Goal: Transaction & Acquisition: Purchase product/service

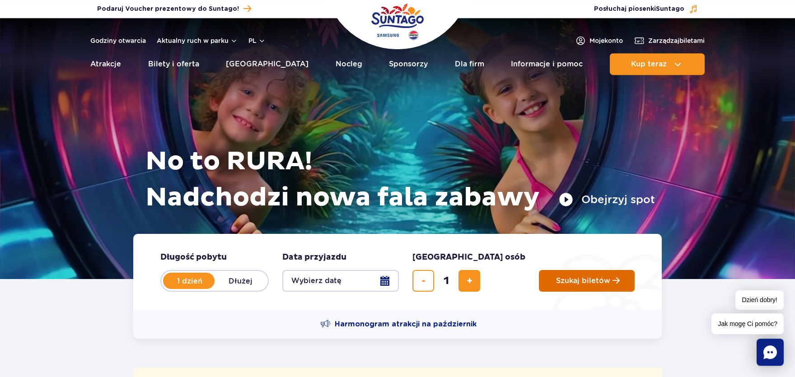
scroll to position [199, 0]
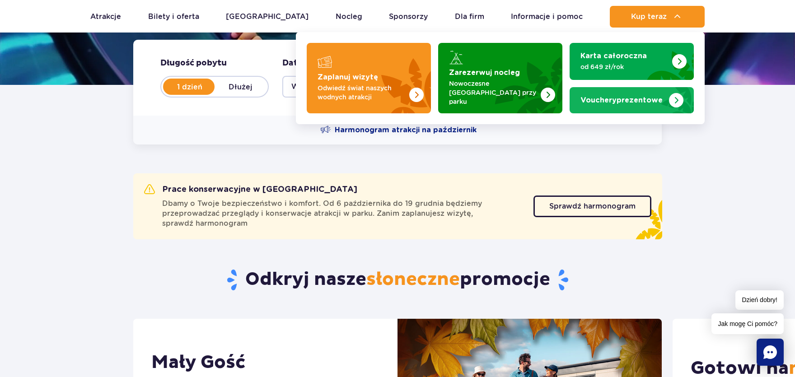
click at [683, 96] on div "Vouchery prezentowe" at bounding box center [632, 100] width 103 height 9
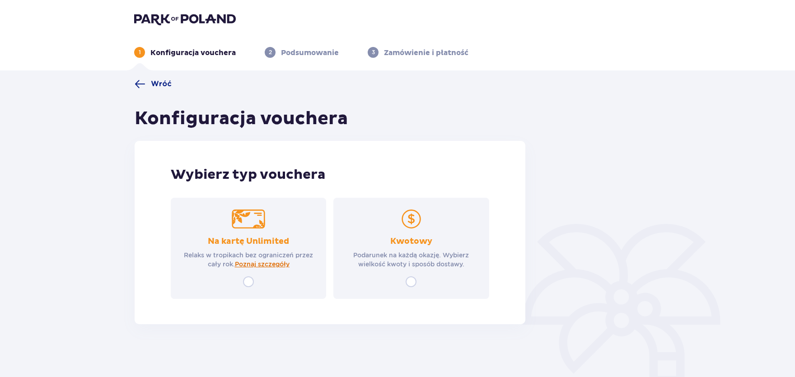
click at [264, 264] on span "Poznaj szczegóły" at bounding box center [262, 264] width 55 height 9
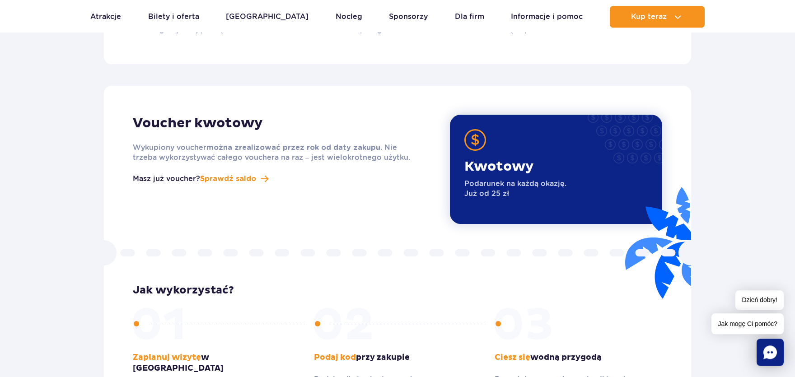
scroll to position [1083, 0]
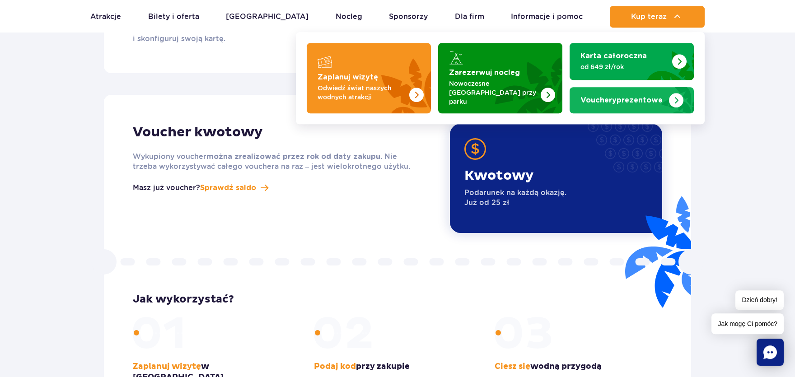
click at [661, 95] on img "Vouchery prezentowe" at bounding box center [676, 99] width 37 height 29
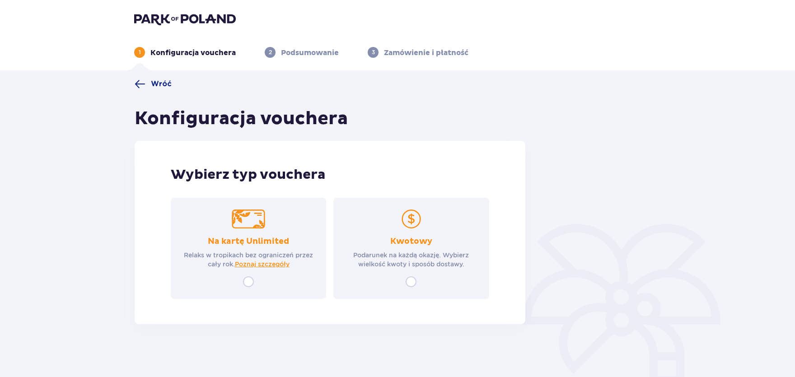
click at [419, 239] on p "Kwotowy" at bounding box center [411, 241] width 42 height 11
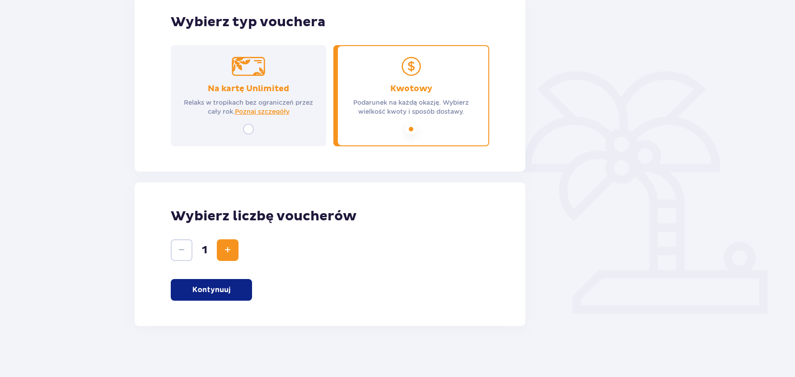
scroll to position [155, 0]
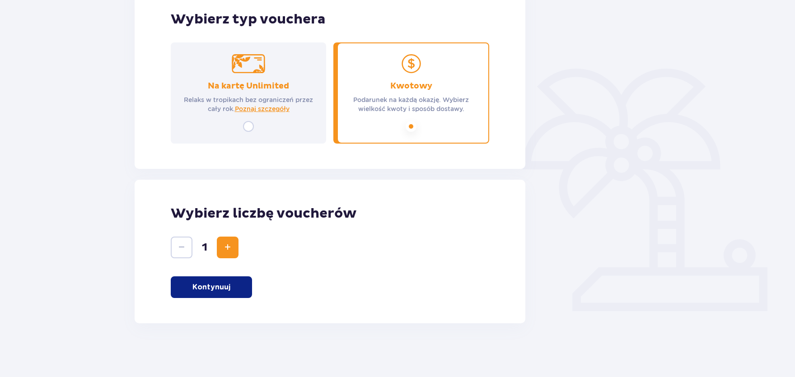
click at [235, 245] on button "Zwiększ" at bounding box center [228, 248] width 22 height 22
click at [223, 286] on p "Kontynuuj" at bounding box center [212, 287] width 38 height 10
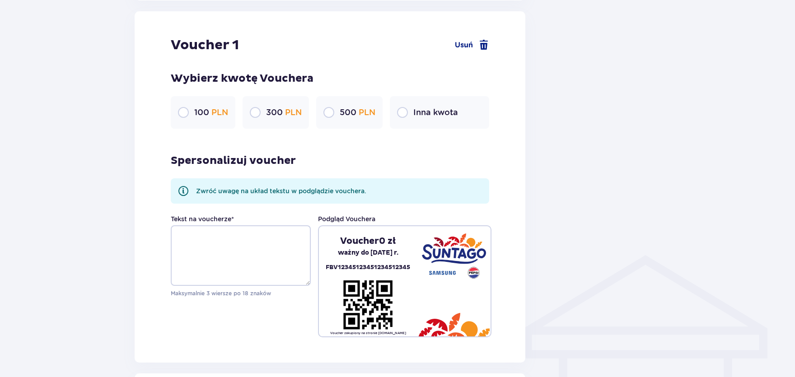
scroll to position [479, 0]
click at [266, 114] on div "300 PLN" at bounding box center [276, 112] width 66 height 33
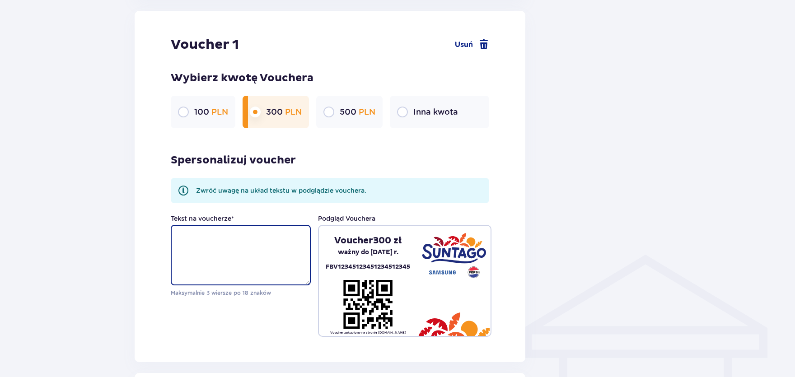
click at [281, 249] on textarea "Tekst na voucherze *" at bounding box center [241, 255] width 140 height 61
type textarea "m"
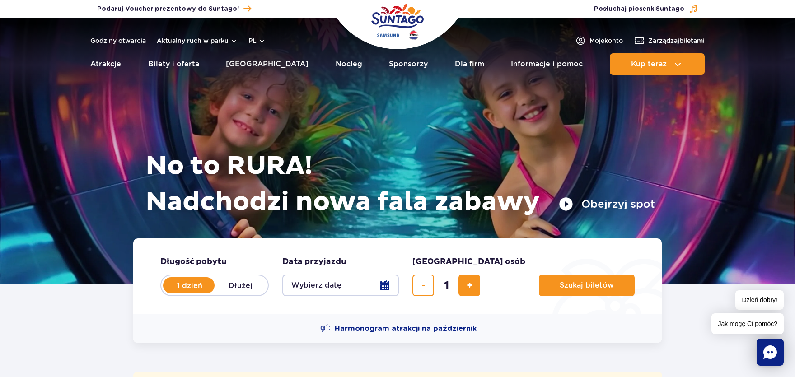
click at [357, 289] on button "Wybierz datę" at bounding box center [340, 286] width 117 height 22
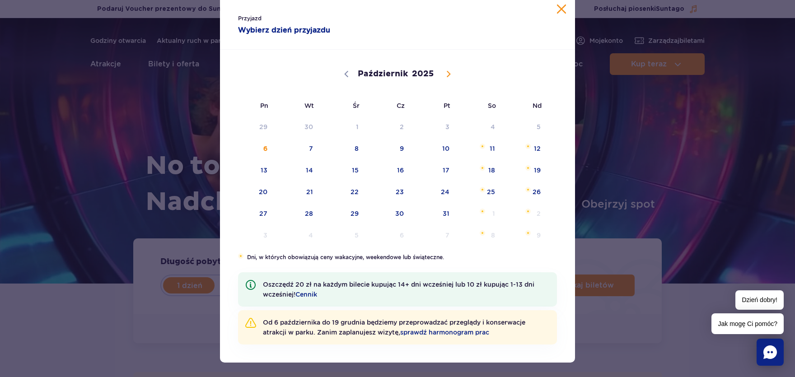
scroll to position [35, 0]
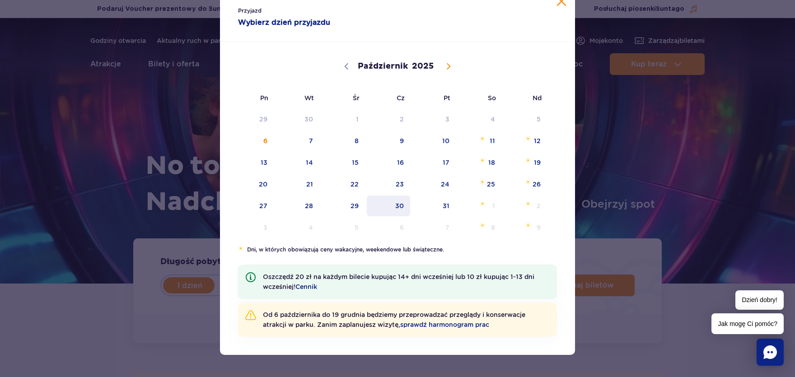
click at [404, 207] on span "30" at bounding box center [389, 206] width 46 height 21
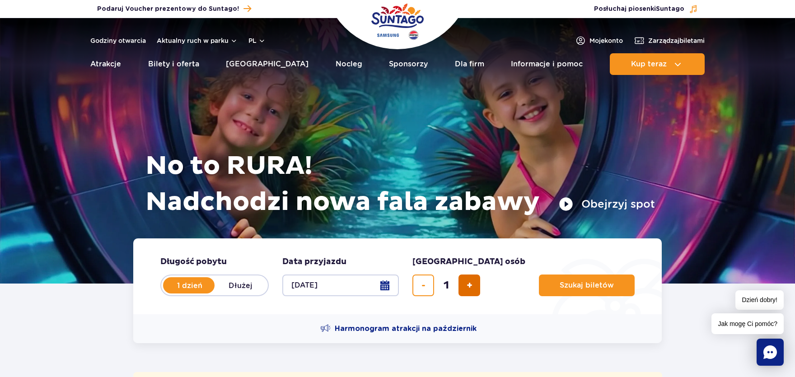
click at [475, 284] on button "dodaj bilet" at bounding box center [470, 286] width 22 height 22
type input "2"
click at [543, 275] on div "Szukaj biletów" at bounding box center [587, 277] width 96 height 40
click at [545, 281] on button "Szukaj biletów" at bounding box center [587, 286] width 96 height 22
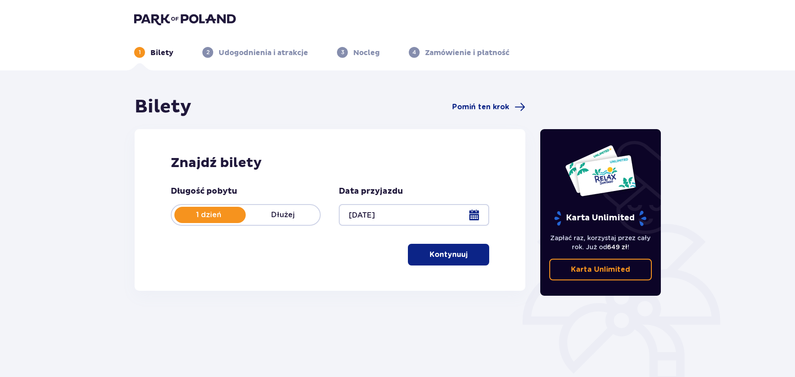
scroll to position [83, 0]
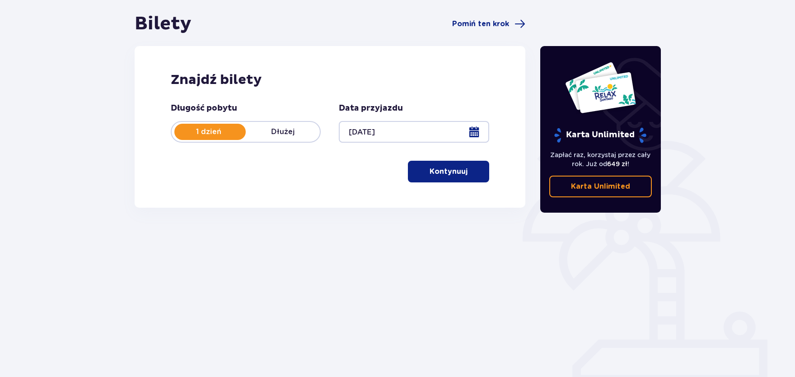
click at [463, 180] on button "Kontynuuj" at bounding box center [448, 172] width 81 height 22
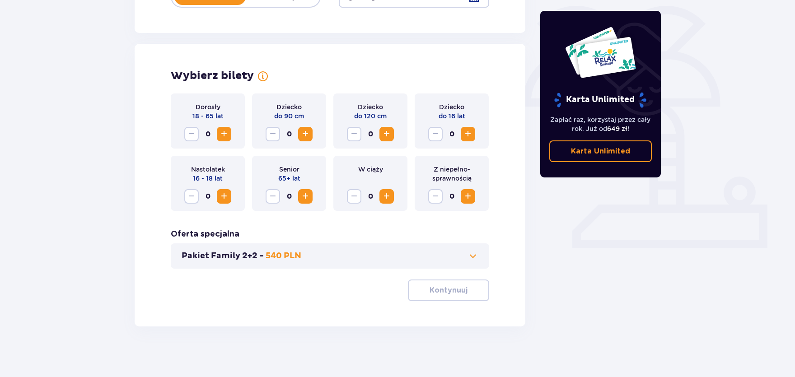
scroll to position [222, 0]
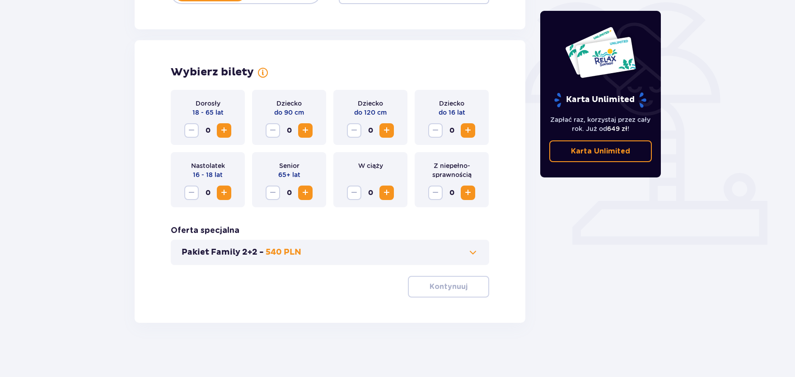
click at [231, 132] on div "Dorosły 18 - 65 lat 0" at bounding box center [208, 117] width 74 height 55
click at [227, 131] on span "Zwiększ" at bounding box center [224, 130] width 11 height 11
click at [420, 287] on button "Kontynuuj" at bounding box center [448, 287] width 81 height 22
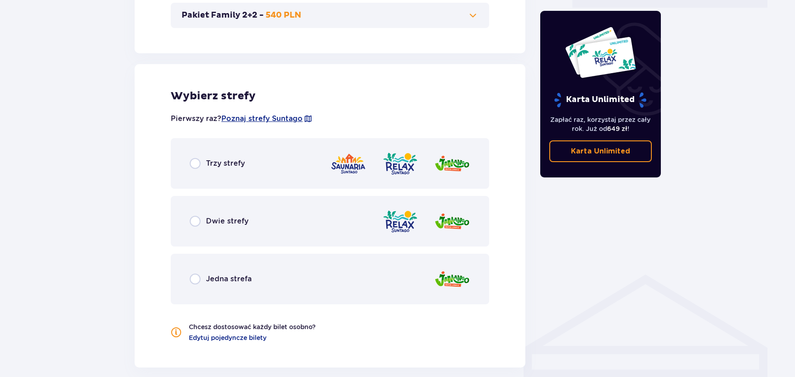
scroll to position [502, 0]
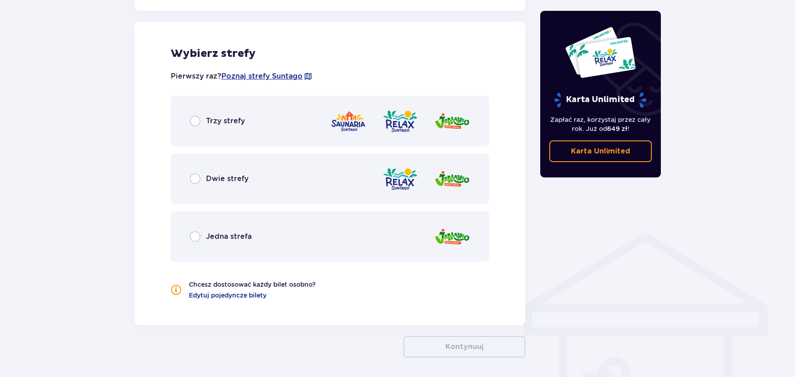
click at [282, 136] on div "Trzy strefy" at bounding box center [330, 121] width 319 height 51
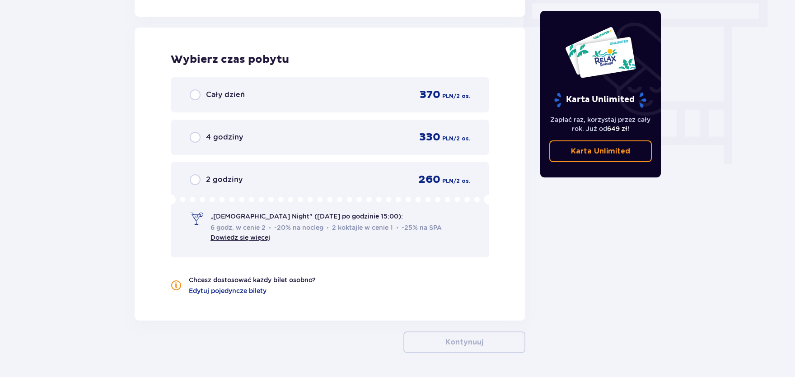
scroll to position [816, 0]
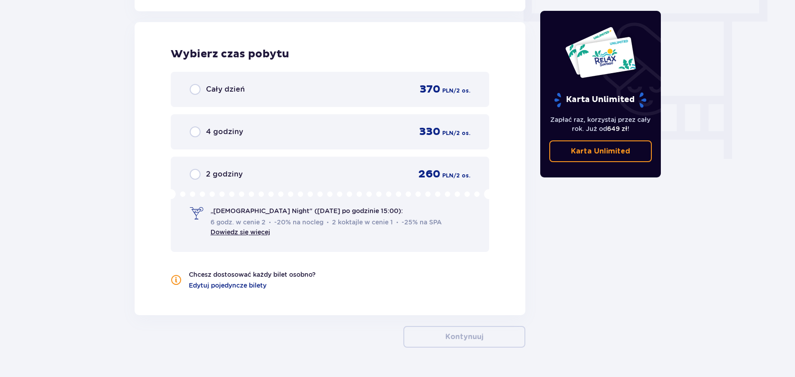
click at [291, 101] on div "Cały dzień 370 PLN / 2 os." at bounding box center [330, 89] width 319 height 35
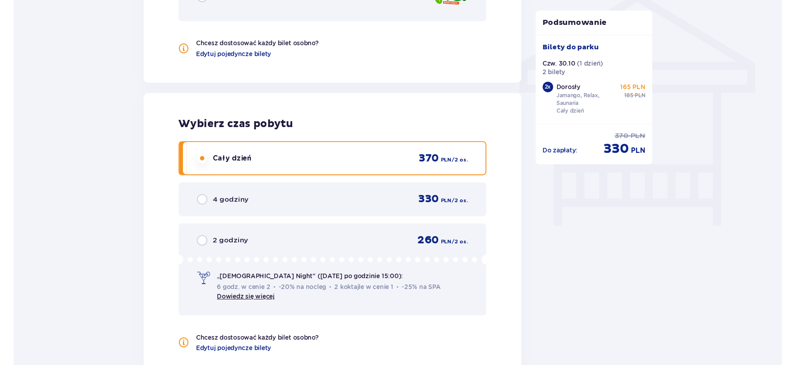
scroll to position [543, 0]
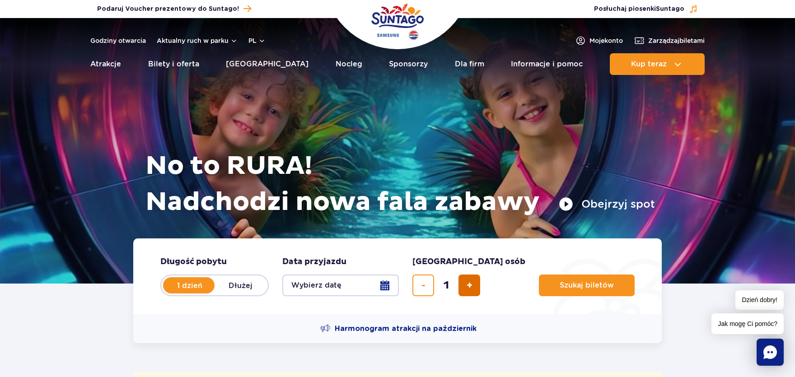
click at [473, 278] on button "dodaj bilet" at bounding box center [470, 286] width 22 height 22
type input "2"
click at [546, 280] on button "Szukaj biletów" at bounding box center [587, 286] width 96 height 22
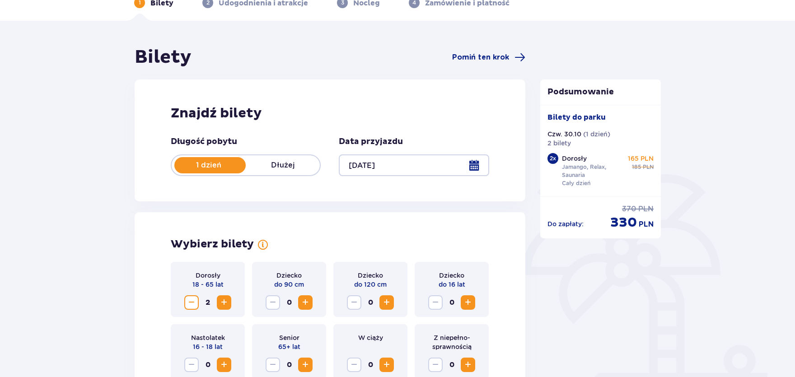
scroll to position [149, 0]
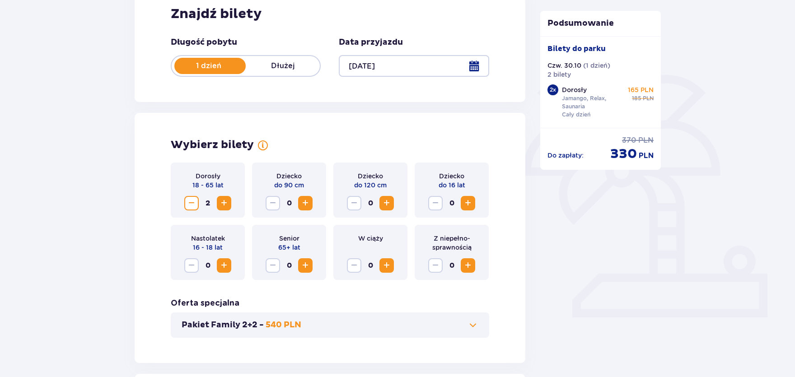
click at [221, 205] on span "Zwiększ" at bounding box center [224, 203] width 11 height 11
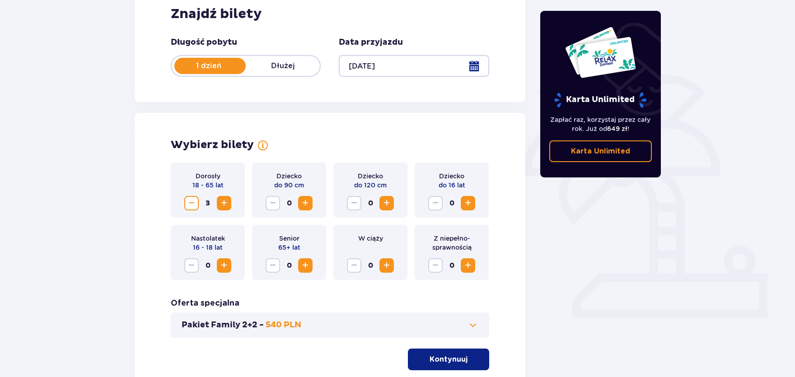
click at [187, 206] on span "Zmniejsz" at bounding box center [191, 203] width 11 height 11
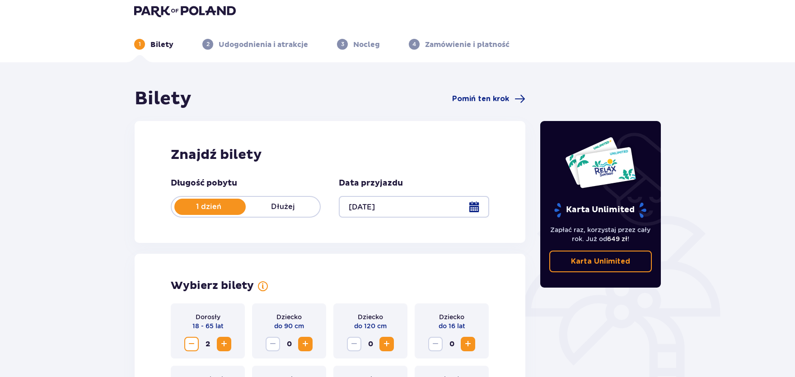
scroll to position [0, 0]
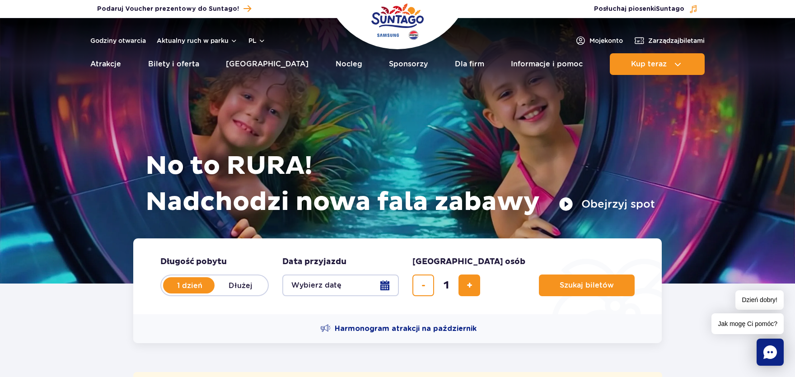
click at [685, 31] on header "Godziny otwarcia Aktualny ruch w parku pl PL EN UA Moje konto Zarządzaj biletam…" at bounding box center [397, 49] width 795 height 62
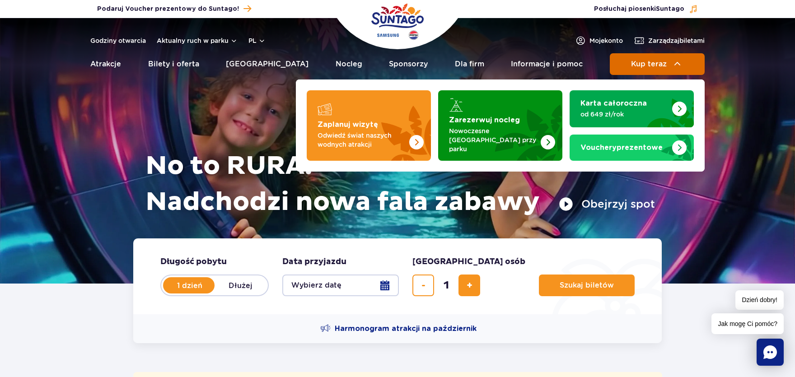
click at [687, 63] on button "Kup teraz" at bounding box center [657, 64] width 95 height 22
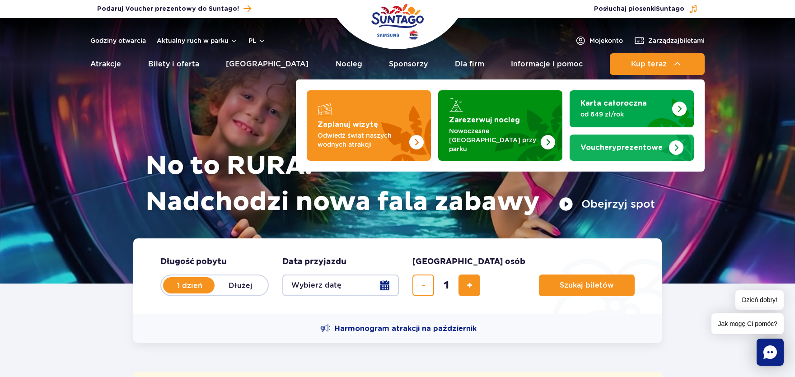
click at [649, 146] on strong "Vouchery prezentowe" at bounding box center [622, 147] width 82 height 7
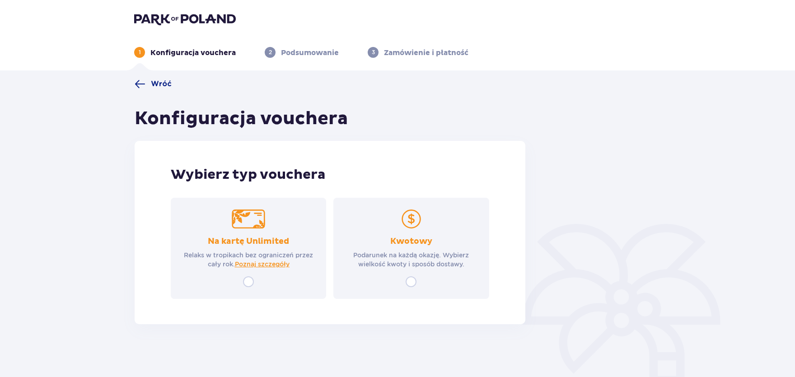
scroll to position [33, 0]
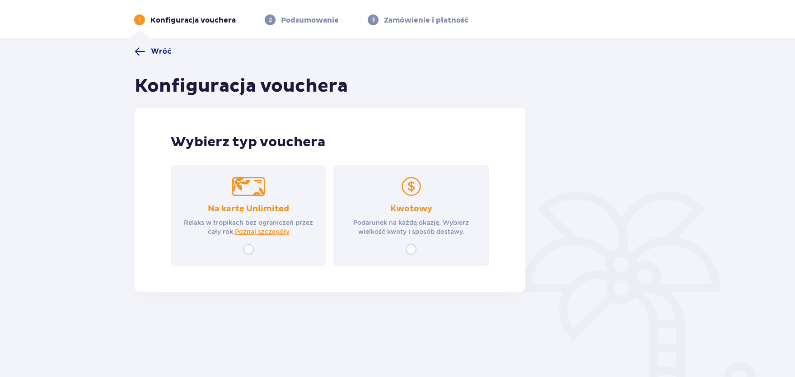
click at [418, 250] on div "Kwotowy Podarunek na każdą okazję. Wybierz wielkość kwoty i sposób dostawy." at bounding box center [411, 215] width 155 height 101
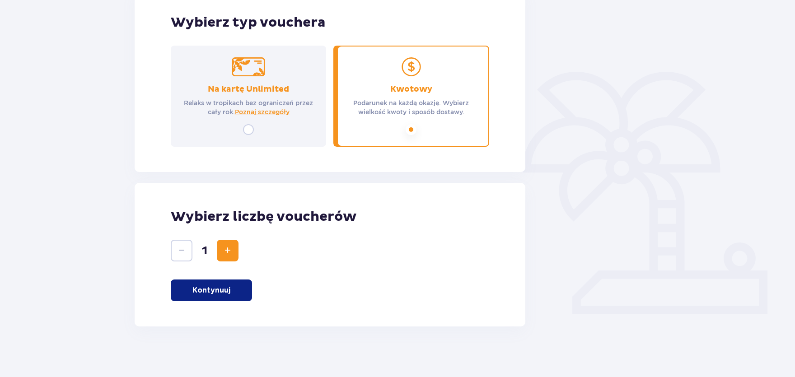
scroll to position [155, 0]
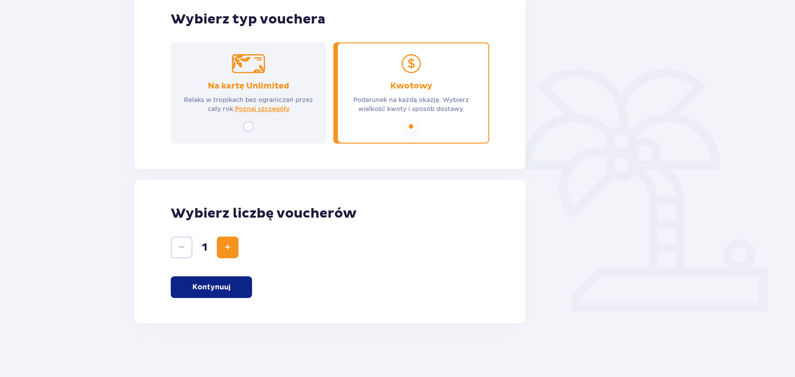
click at [215, 291] on p "Kontynuuj" at bounding box center [212, 287] width 38 height 10
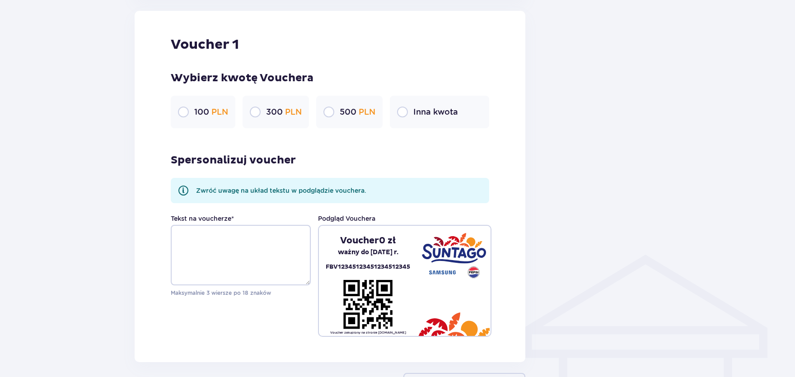
scroll to position [529, 0]
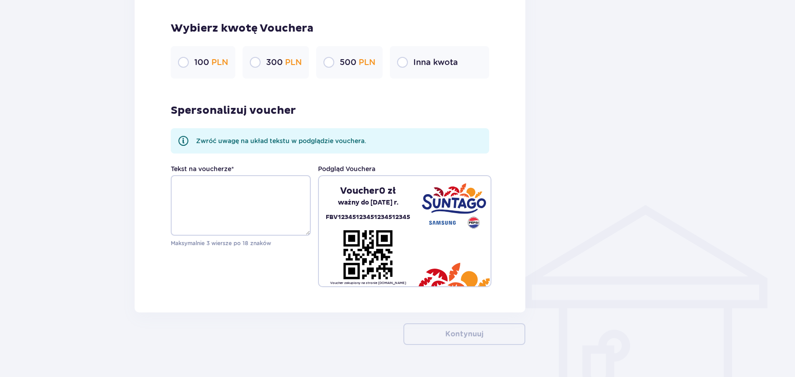
click at [283, 62] on p "300 PLN" at bounding box center [284, 62] width 36 height 11
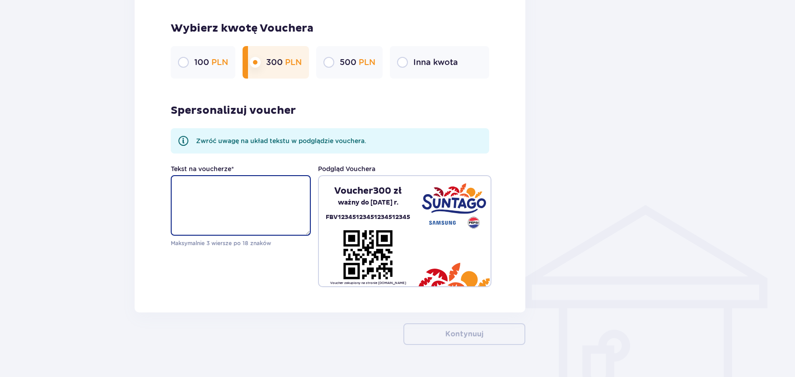
click at [231, 211] on textarea "Tekst na voucherze *" at bounding box center [241, 205] width 140 height 61
paste textarea "„Na Twoje urodziny — dzień pełen wrażeń, relaksu i mnie obok Ciebie.”"
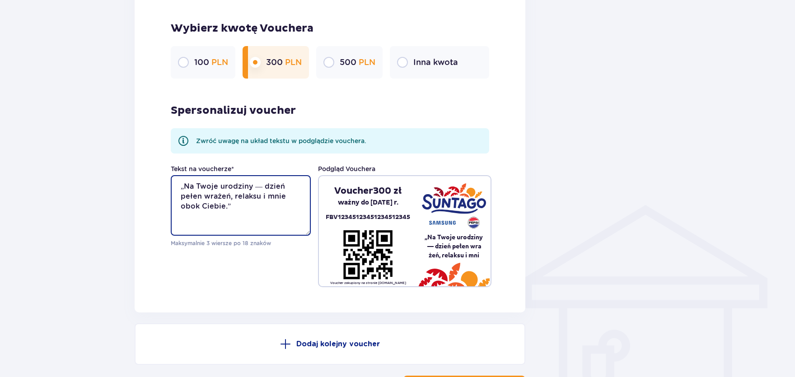
click at [183, 185] on textarea "„Na Twoje urodziny — dzień pełen wrażeń, relaksu i mnie obok Ciebie.”" at bounding box center [241, 205] width 140 height 61
drag, startPoint x: 247, startPoint y: 187, endPoint x: 182, endPoint y: 184, distance: 65.6
click at [182, 184] on textarea "Na Twoje urodziny — dzień pełen wrażeń, relaksu i mnie obok Ciebie.”" at bounding box center [241, 205] width 140 height 61
click at [249, 185] on textarea "Na Twoje urodziny — dzień pełen wrażeń, relaksu i mnie obok Ciebie.”" at bounding box center [241, 205] width 140 height 61
click at [277, 187] on textarea "Z okazji Twoich urodzin — dzień pełen wrażeń, relaksu i mnie obok Ciebie.”" at bounding box center [241, 205] width 140 height 61
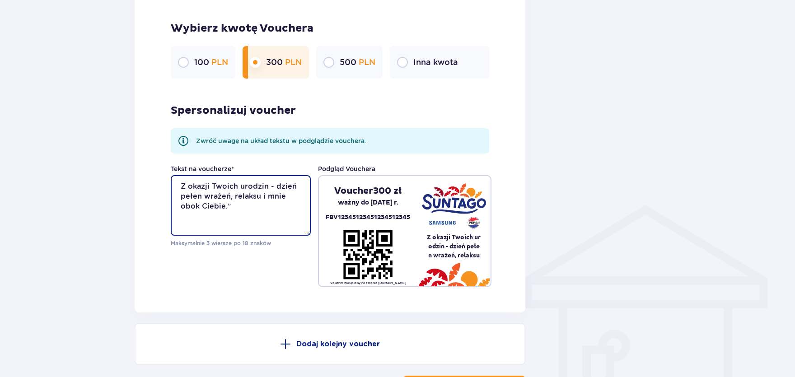
click at [240, 187] on textarea "Z okazji Twoich urodzin - dzień pełen wrażeń, relaksu i mnie obok Ciebie.”" at bounding box center [241, 205] width 140 height 61
click at [181, 197] on textarea "Z okazji Twoich urodzin - dzień pełen wrażeń, relaksu i mnie obok Ciebie.”" at bounding box center [241, 205] width 140 height 61
drag, startPoint x: 243, startPoint y: 188, endPoint x: 232, endPoint y: 187, distance: 10.5
click at [232, 187] on textarea "Z okazji Twoich urodzin - dzień pełen wrażeń, relaksu i mnie obok Ciebie.”" at bounding box center [241, 205] width 140 height 61
click at [242, 188] on textarea "Z okazji Twoich urodzin - dzień pełen wrażeń, relaksu i mnie obok Ciebie.”" at bounding box center [241, 205] width 140 height 61
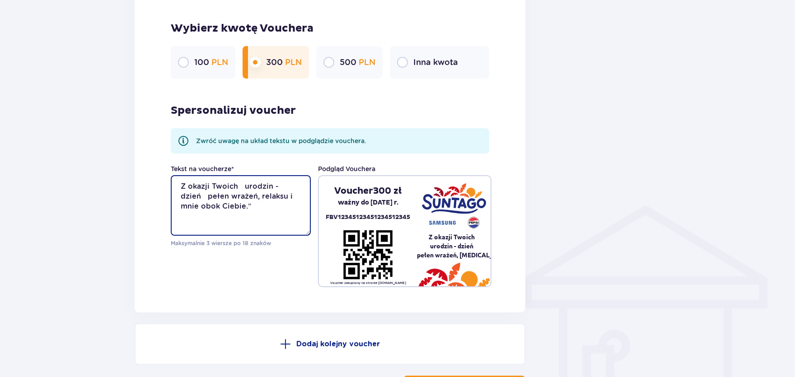
click at [244, 187] on textarea "Z okazji Twoich urodzin - dzień pełen wrażeń, relaksu i mnie obok Ciebie.”" at bounding box center [241, 205] width 140 height 61
click at [271, 188] on textarea "Z okazji urodzin - dzień pełen wrażeń, relaksu i mnie obok Ciebie.”" at bounding box center [241, 205] width 140 height 61
click at [274, 189] on textarea "Z okazji urodzin - dzień pełen wrażeń, relaksu i mnie obok Ciebie.”" at bounding box center [241, 205] width 140 height 61
type textarea "Z okazji urodzin - dzień pełen wrażeń, relaksu i mnie obok Ciebie.”"
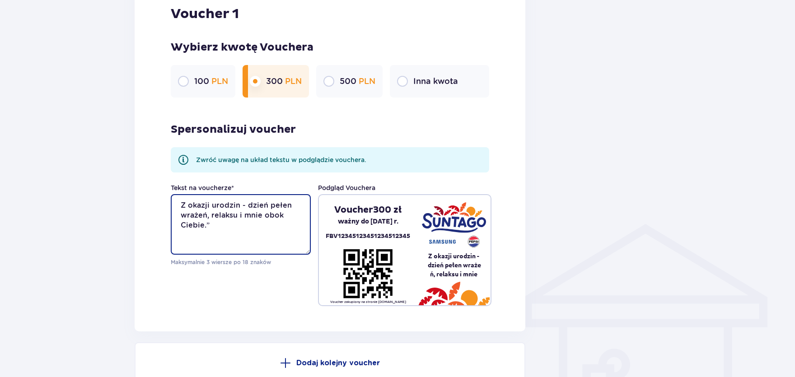
scroll to position [503, 0]
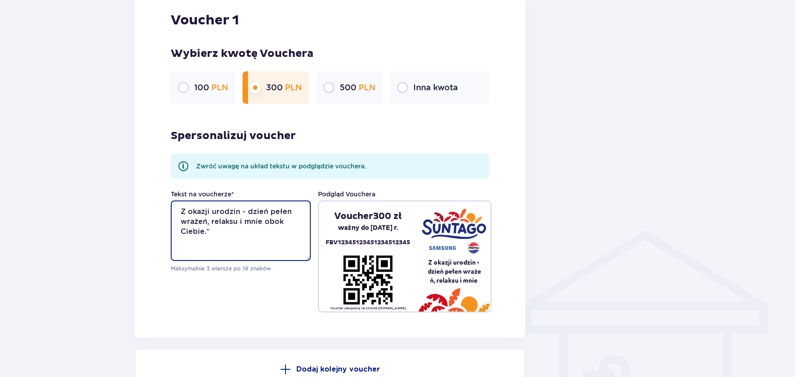
click at [171, 201] on textarea "Z okazji urodzin - dzień pełen wrażeń, relaksu i mnie obok Ciebie.”" at bounding box center [241, 231] width 140 height 61
drag, startPoint x: 212, startPoint y: 232, endPoint x: 179, endPoint y: 208, distance: 40.8
click at [179, 208] on textarea "Z okazji urodzin - dzień pełen wrażeń, relaksu i mnie obok Ciebie.”" at bounding box center [241, 231] width 140 height 61
click at [210, 233] on textarea "Z okazji urodzin - dzień pełen wrażeń, relaksu i mnie obok Ciebie.”" at bounding box center [241, 231] width 140 height 61
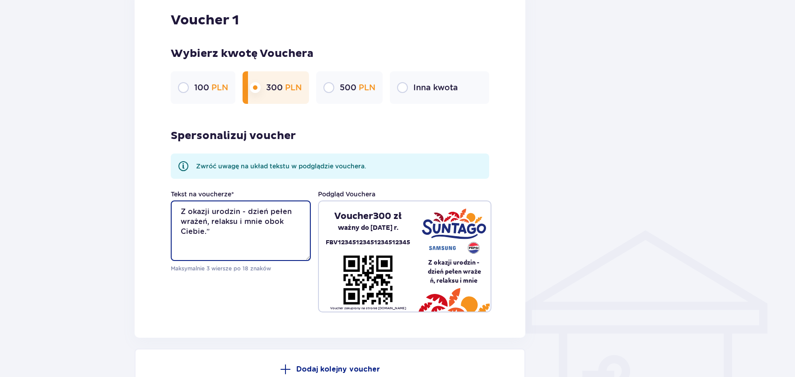
click at [210, 233] on textarea "Z okazji urodzin - dzień pełen wrażeń, relaksu i mnie obok Ciebie.”" at bounding box center [241, 231] width 140 height 61
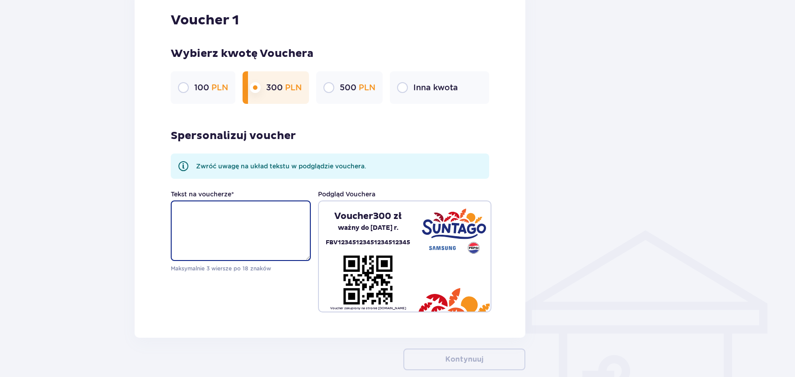
paste textarea "Na Twoje urodziny — relaks, wrażenia i ja przy Tobie.”"
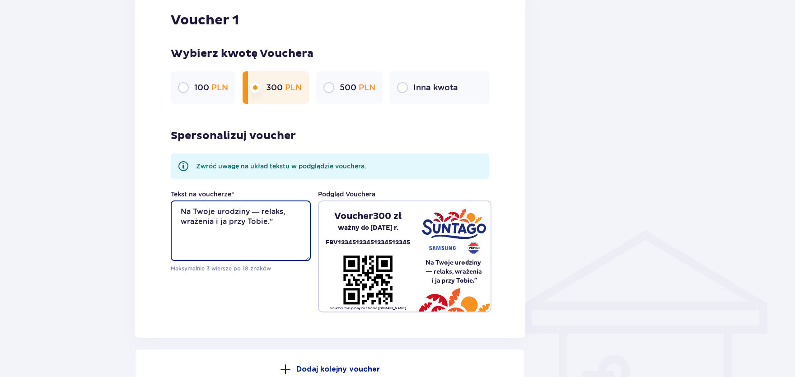
drag, startPoint x: 249, startPoint y: 212, endPoint x: 173, endPoint y: 213, distance: 75.9
click at [173, 213] on textarea "Na Twoje urodziny — relaks, wrażenia i ja przy Tobie.”" at bounding box center [241, 231] width 140 height 61
click at [251, 213] on textarea "Na Twoje urodziny — relaks, wrażenia i ja przy Tobie.”" at bounding box center [241, 231] width 140 height 61
click at [251, 212] on textarea "Z okazji urodzin— relaks, wrażenia i ja przy Tobie.”" at bounding box center [241, 231] width 140 height 61
click at [248, 213] on textarea "Z okazji urodzin— relaks, wrażenia i ja przy Tobie.”" at bounding box center [241, 231] width 140 height 61
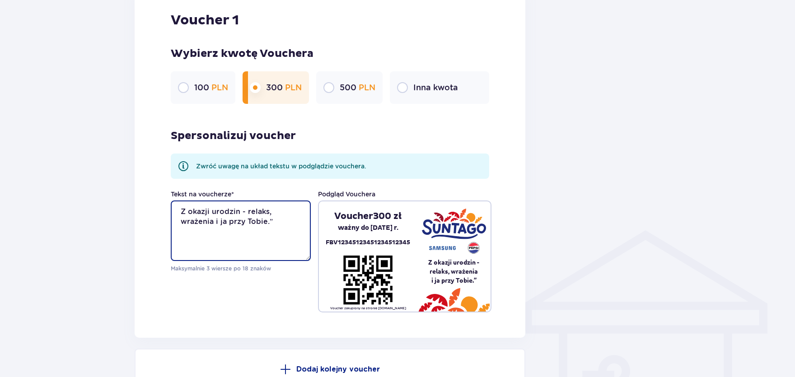
click at [274, 220] on textarea "Z okazji urodzin - relaks, wrażenia i ja przy Tobie.”" at bounding box center [241, 231] width 140 height 61
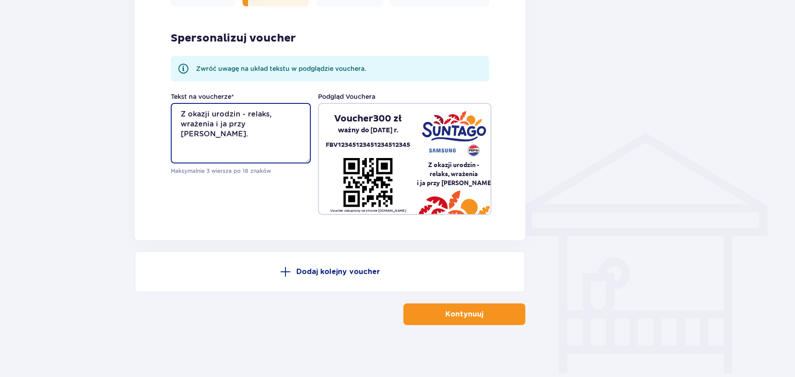
scroll to position [603, 0]
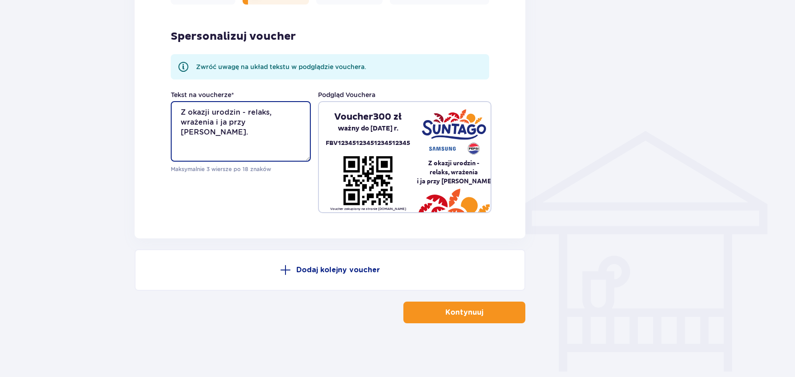
click at [220, 119] on textarea "Z okazji urodzin - relaks, wrażenia i ja przy Tobie." at bounding box center [241, 131] width 140 height 61
click at [277, 123] on textarea "Z okazji urodzin - relaks, wrażenia i Ja przy Tobie." at bounding box center [241, 131] width 140 height 61
click at [180, 116] on textarea "Z okazji urodzin - relaks, wrażenia i Ja przy Tobie." at bounding box center [241, 131] width 140 height 61
type textarea "Z okazji urodzin - relaks, wrażenia i Ja przy Tobie."
click at [482, 315] on span "button" at bounding box center [485, 312] width 11 height 11
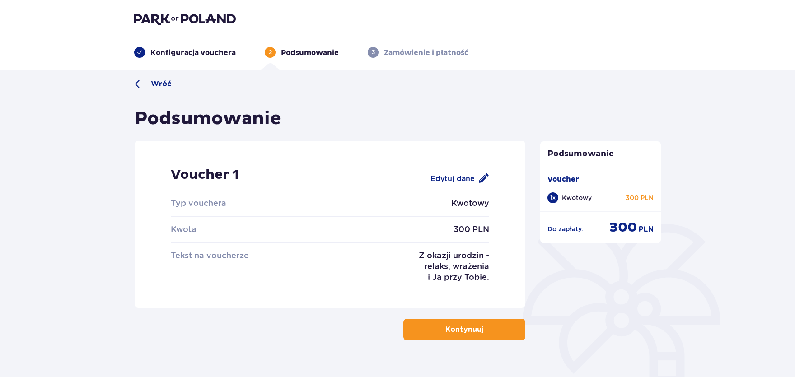
click at [485, 327] on span "button" at bounding box center [485, 329] width 11 height 11
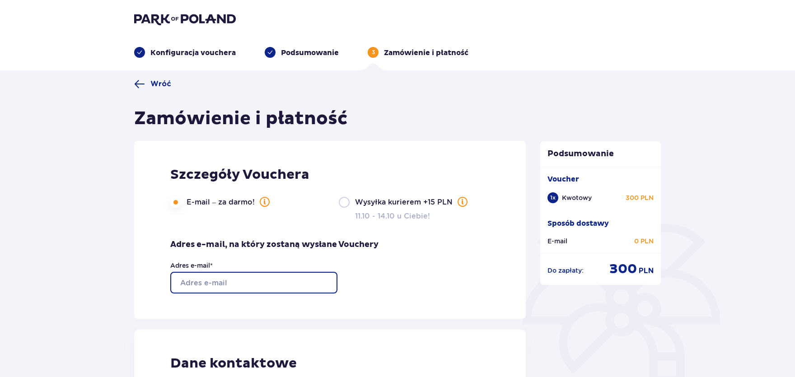
click at [262, 279] on input "Adres e-mail *" at bounding box center [253, 283] width 167 height 22
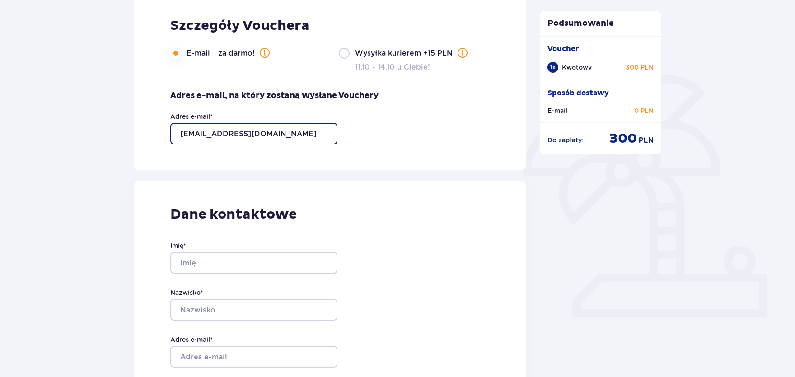
scroll to position [199, 0]
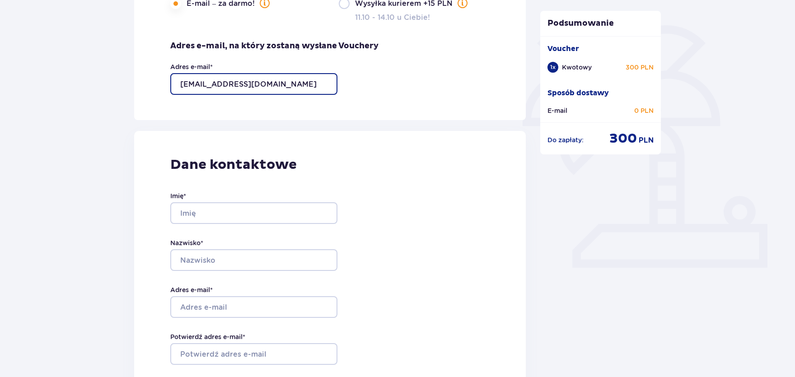
type input "ale.szymanska120@gmail.com"
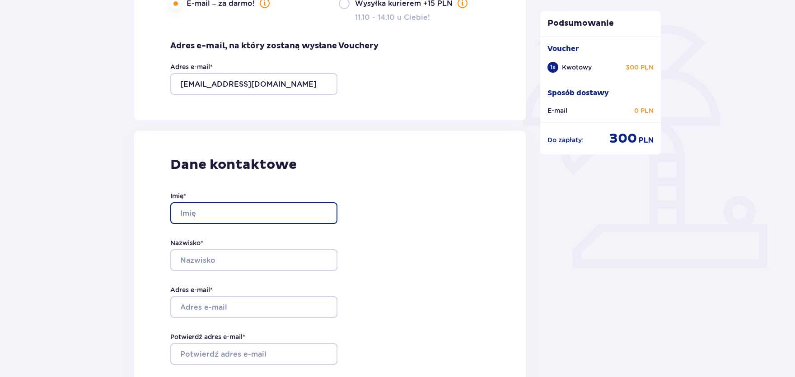
click at [288, 214] on input "Imię *" at bounding box center [253, 213] width 167 height 22
type input "Aleksandra"
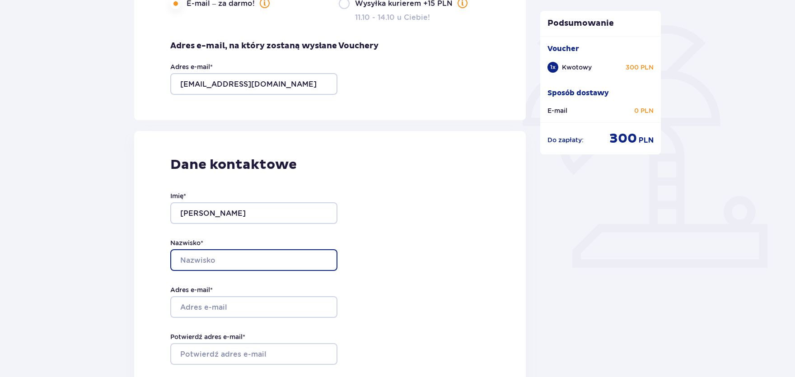
click at [254, 260] on input "Nazwisko *" at bounding box center [253, 260] width 167 height 22
type input "Szymańska"
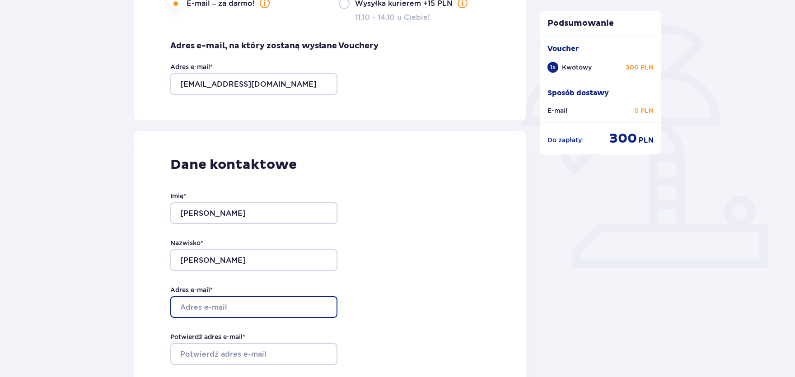
click at [230, 312] on input "Adres e-mail *" at bounding box center [253, 307] width 167 height 22
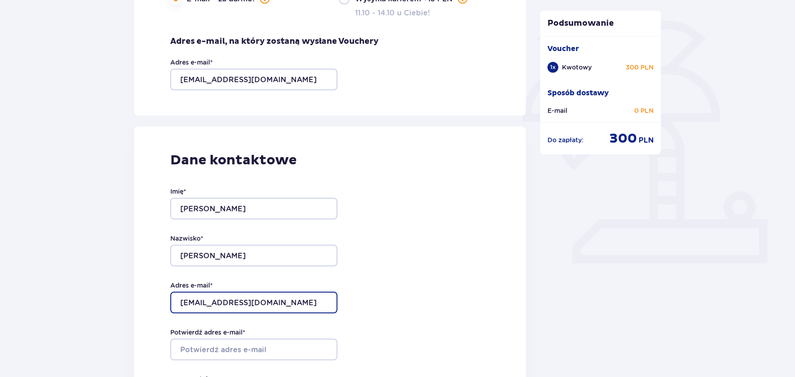
scroll to position [398, 0]
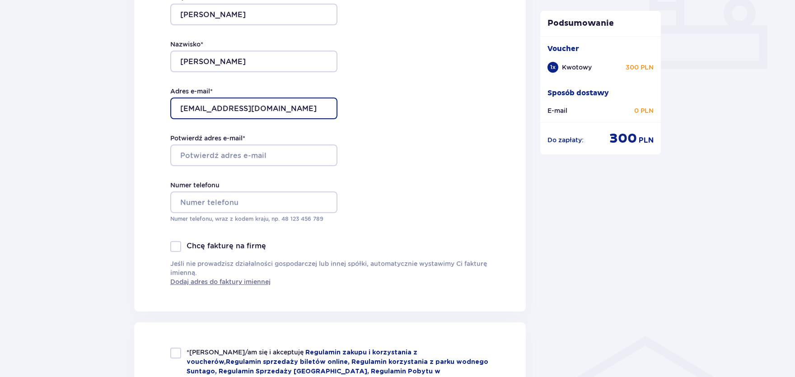
type input "ale.szymanska120@gmail.com"
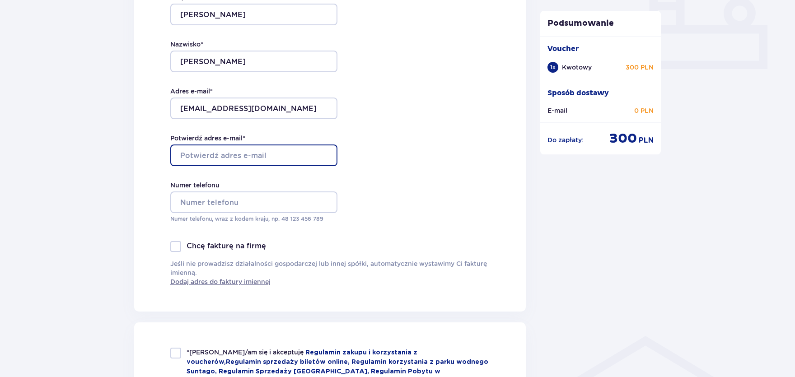
click at [230, 149] on input "Potwierdź adres e-mail *" at bounding box center [253, 156] width 167 height 22
type input "ale.szymanska120@gmail.com"
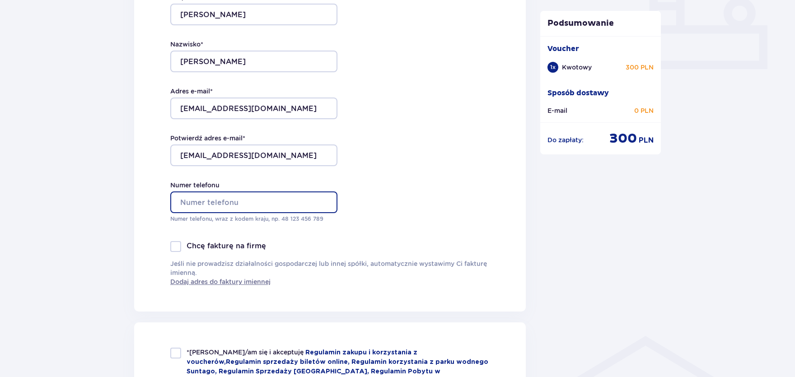
click at [253, 196] on input "Numer telefonu" at bounding box center [253, 203] width 167 height 22
type input "730568661"
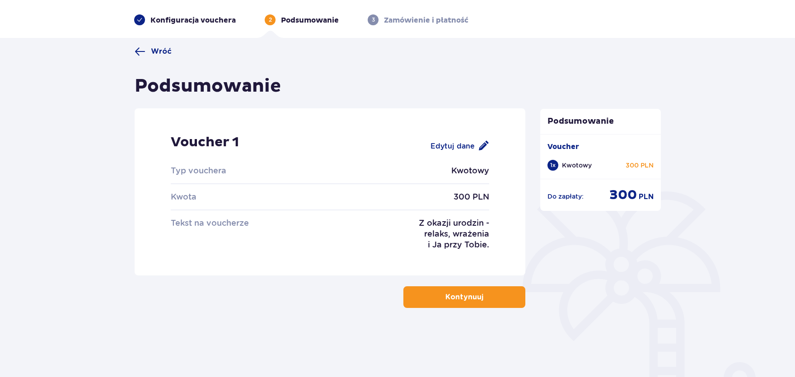
scroll to position [33, 0]
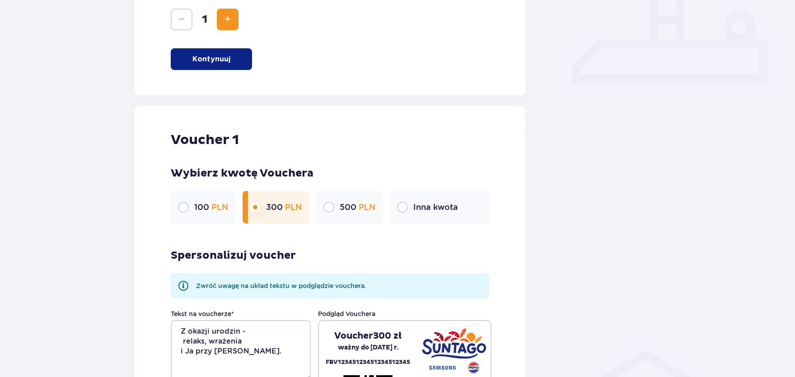
scroll to position [430, 0]
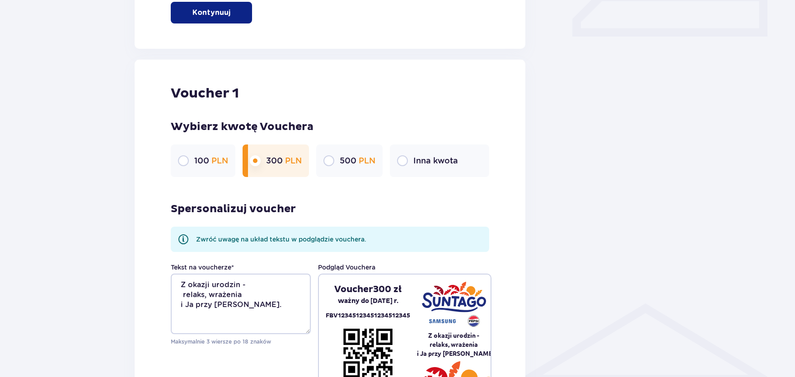
click at [400, 157] on input "radio" at bounding box center [402, 160] width 11 height 11
radio input "true"
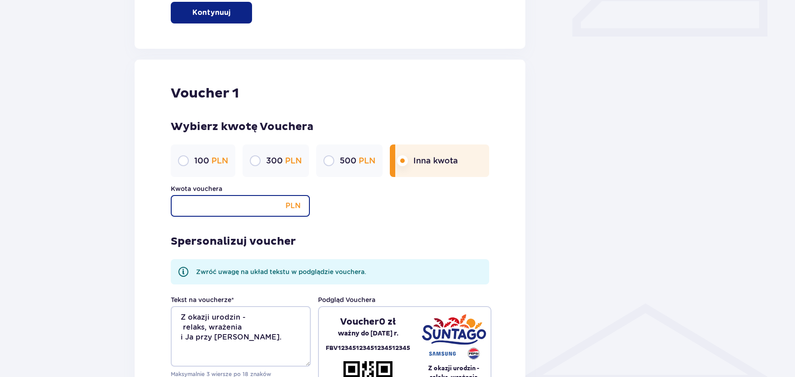
click at [210, 206] on input "Kwota vouchera" at bounding box center [240, 206] width 139 height 22
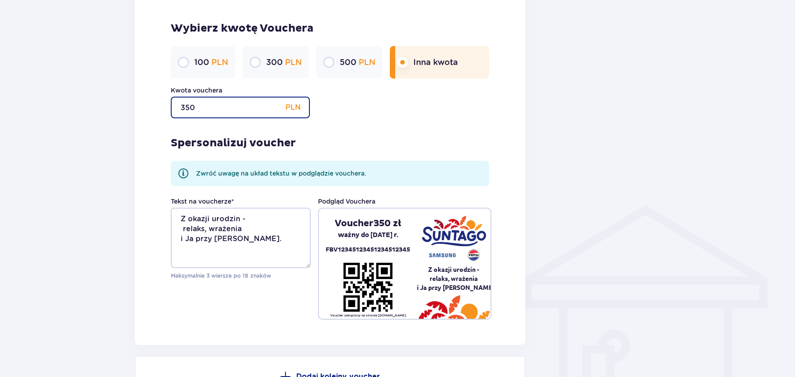
scroll to position [530, 0]
type input "350"
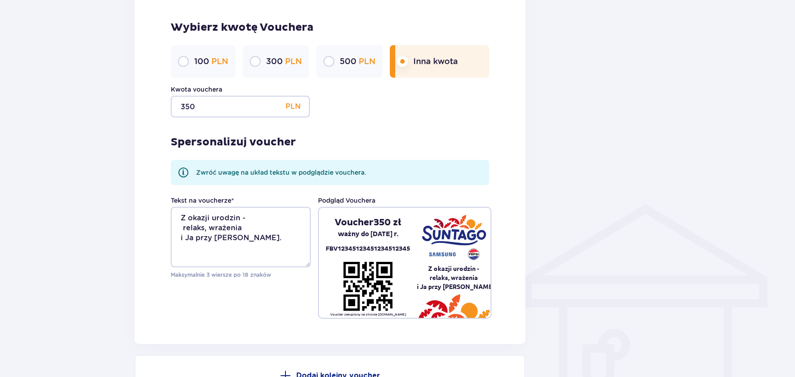
click at [371, 122] on div "Spersonalizuj voucher Zwróć uwagę na układ tekstu w podglądzie vouchera. Tekst …" at bounding box center [330, 219] width 319 height 202
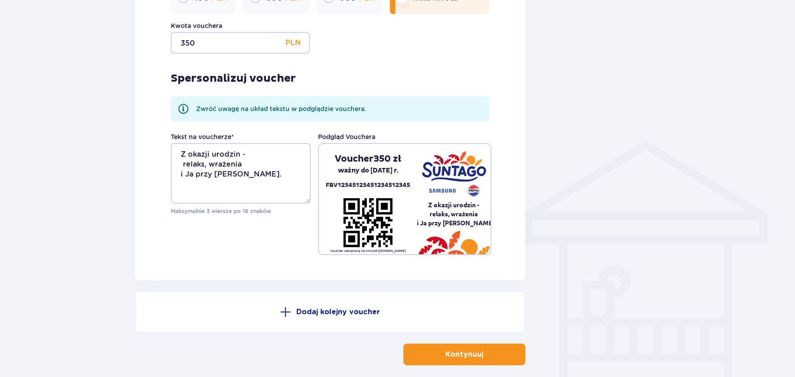
scroll to position [636, 0]
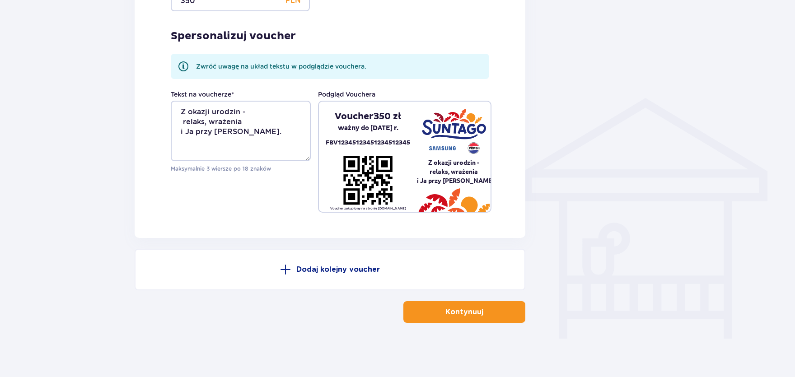
click at [496, 315] on button "Kontynuuj" at bounding box center [465, 312] width 122 height 22
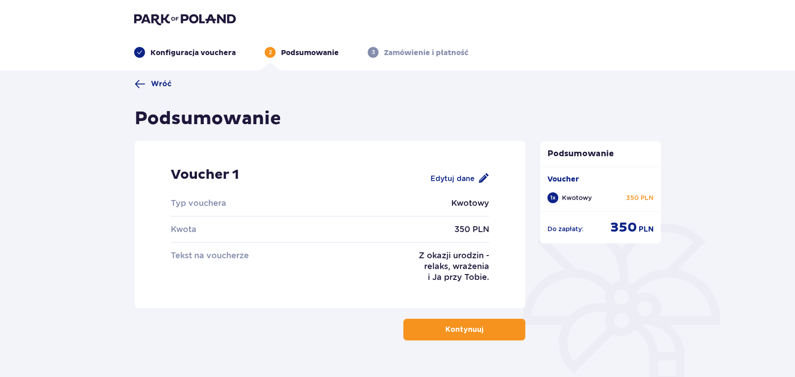
click at [495, 337] on button "Kontynuuj" at bounding box center [465, 330] width 122 height 22
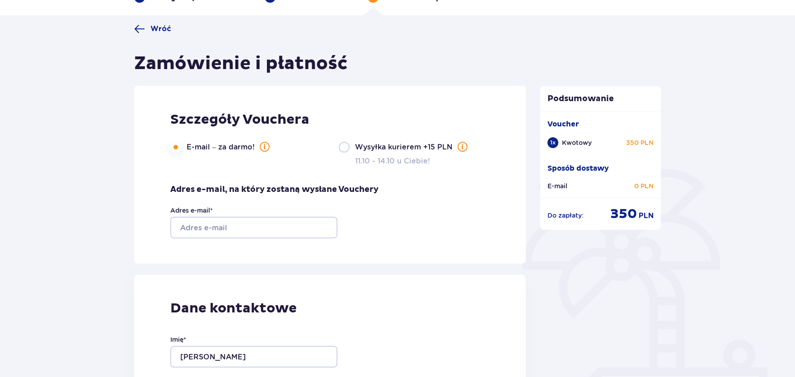
scroll to position [99, 0]
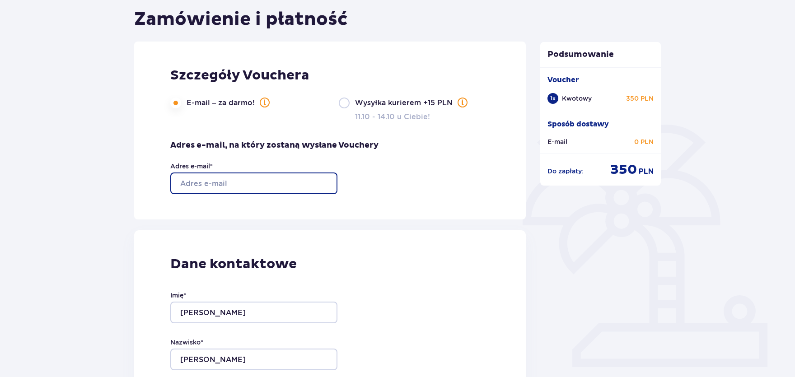
click at [236, 184] on input "Adres e-mail *" at bounding box center [253, 184] width 167 height 22
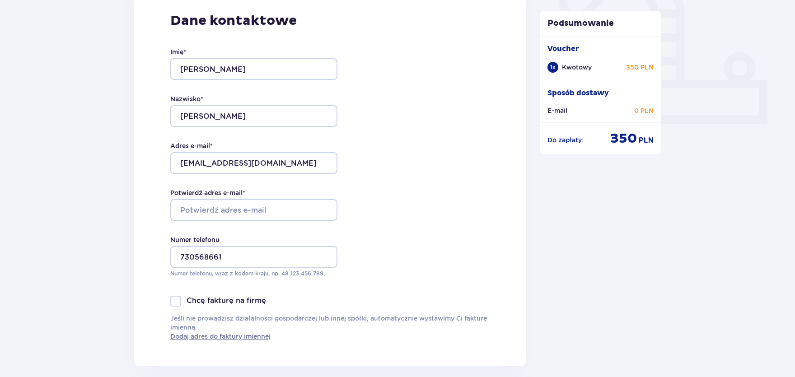
scroll to position [348, 0]
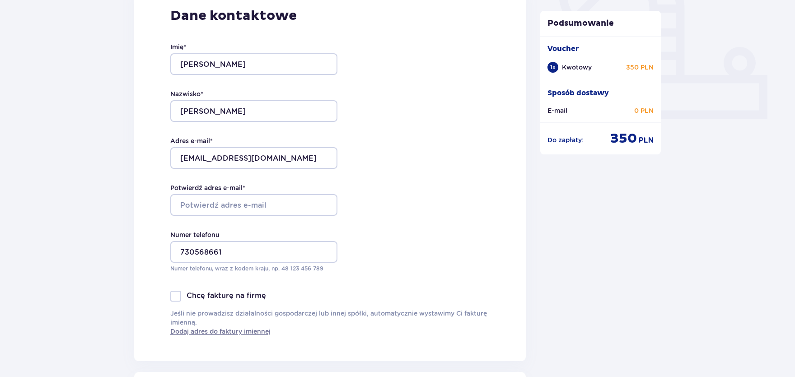
type input "ale.szymanska120@gmail.com"
click at [223, 211] on input "Potwierdź adres e-mail *" at bounding box center [253, 205] width 167 height 22
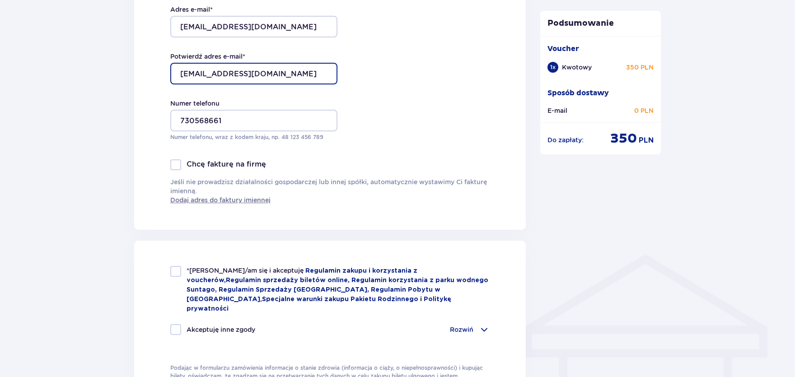
scroll to position [497, 0]
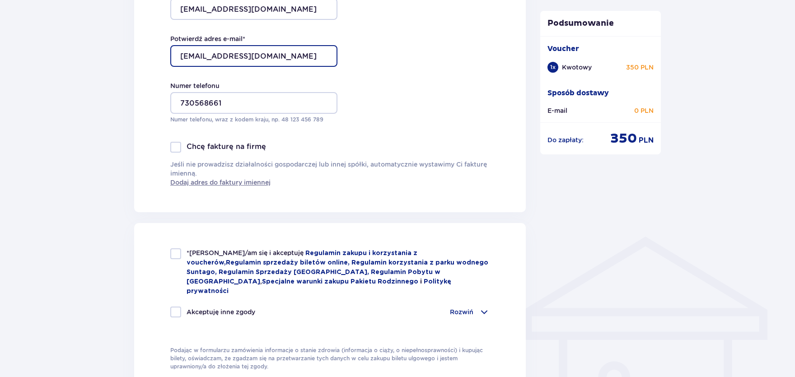
type input "ale.szymanska120@gmail.com"
click at [177, 255] on div at bounding box center [175, 254] width 11 height 11
checkbox input "true"
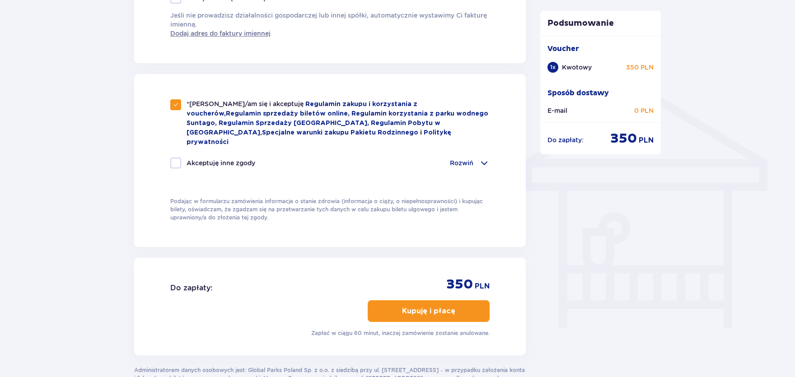
click at [421, 306] on p "Kupuję i płacę" at bounding box center [428, 311] width 53 height 10
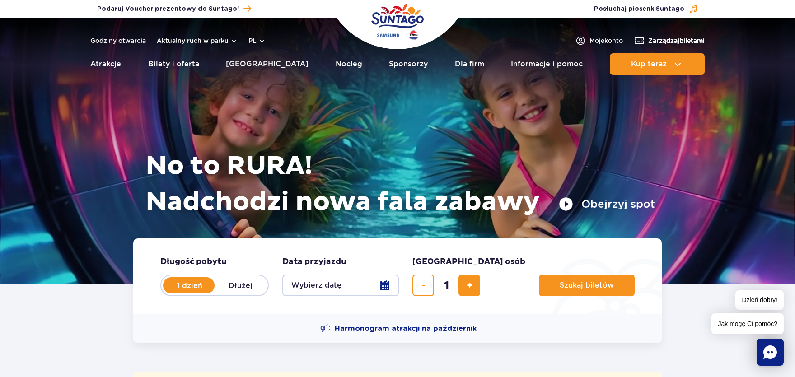
click at [691, 42] on span "Zarządzaj biletami" at bounding box center [677, 40] width 56 height 9
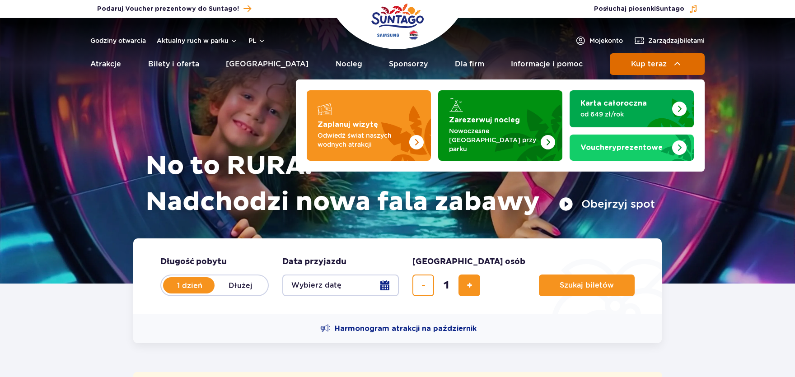
click at [690, 65] on button "Kup teraz" at bounding box center [657, 64] width 95 height 22
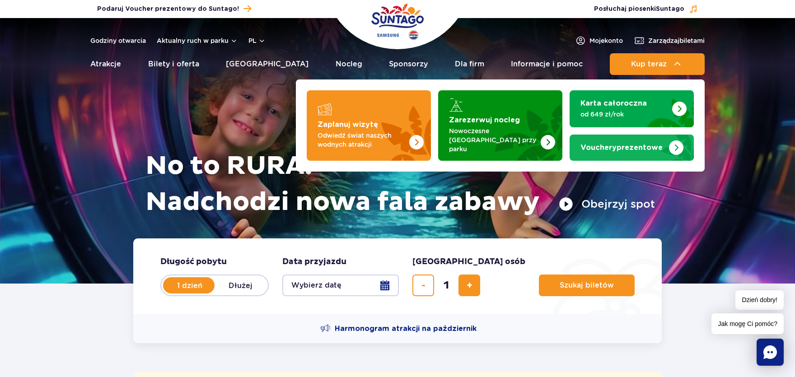
click at [651, 138] on link "Vouchery prezentowe" at bounding box center [632, 148] width 124 height 26
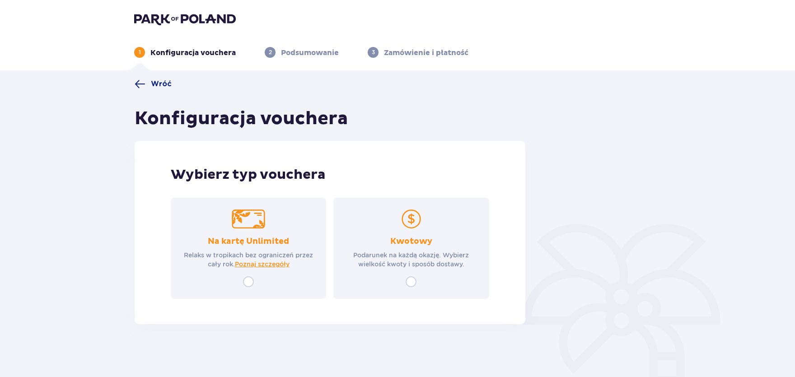
click at [395, 282] on div "Kwotowy Podarunek na każdą okazję. Wybierz wielkość kwoty i sposób dostawy." at bounding box center [411, 248] width 155 height 101
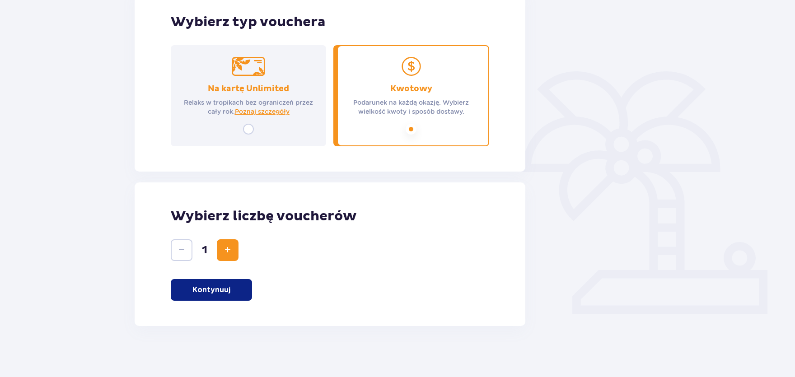
scroll to position [155, 0]
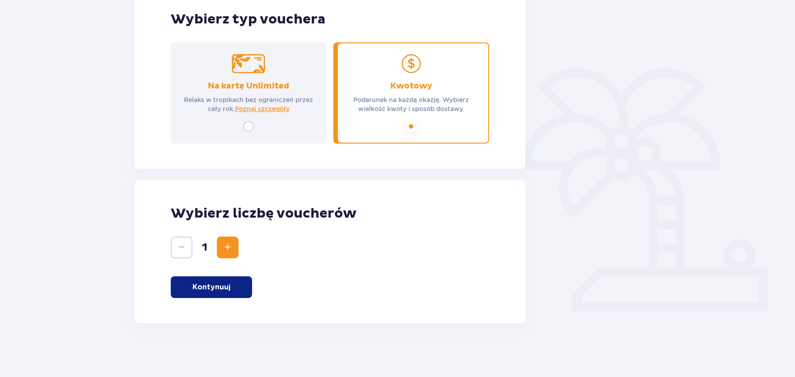
click at [225, 286] on p "Kontynuuj" at bounding box center [212, 287] width 38 height 10
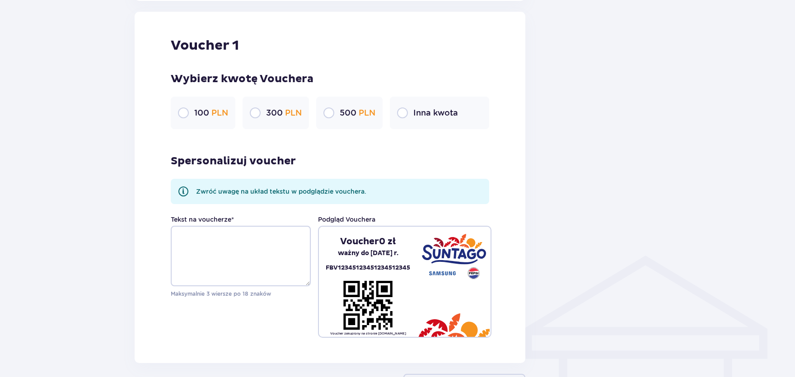
scroll to position [479, 0]
click at [289, 109] on span "PLN" at bounding box center [293, 111] width 17 height 9
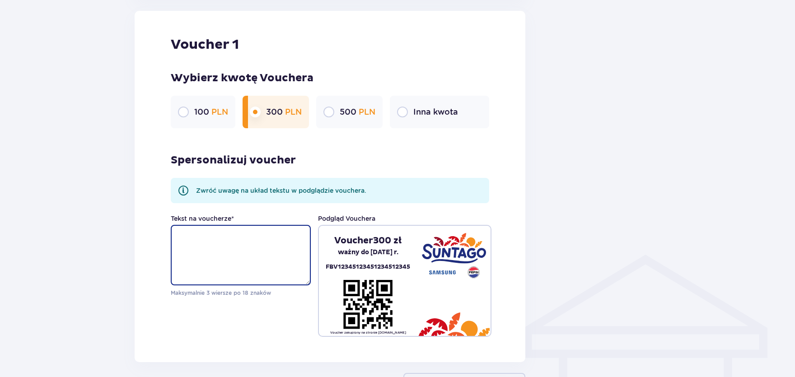
click at [229, 257] on textarea "Tekst na voucherze *" at bounding box center [241, 255] width 140 height 61
click at [214, 270] on textarea "Tekst na voucherze *" at bounding box center [241, 255] width 140 height 61
paste textarea "Na Twoje urodziny — relaks, wrażenia i ja przy Tobie.”"
drag, startPoint x: 250, startPoint y: 235, endPoint x: 109, endPoint y: 235, distance: 141.0
click at [171, 235] on textarea "Na Twoje urodziny — relaks, wrażenia i ja przy Tobie.”" at bounding box center [241, 255] width 140 height 61
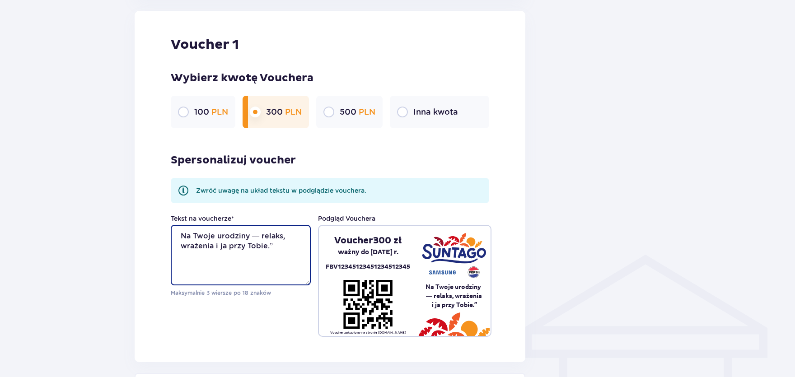
click at [249, 235] on textarea "Na Twoje urodziny — relaks, wrażenia i ja przy Tobie.”" at bounding box center [241, 255] width 140 height 61
click at [181, 236] on textarea "Z okazji urodzin - relaks, wrażenia i ja przy Tobie.”" at bounding box center [241, 255] width 140 height 61
click at [246, 236] on textarea "Z okazji urodzin - relaks, wrażenia i ja przy Tobie.”" at bounding box center [241, 255] width 140 height 61
click at [236, 247] on textarea "Z okazji urodzin: relaks, wrażenia i ja przy Tobie.”" at bounding box center [241, 255] width 140 height 61
click at [242, 235] on textarea "Z okazji urodzin: relaks, wrażenia i ja przy Tobie." at bounding box center [241, 255] width 140 height 61
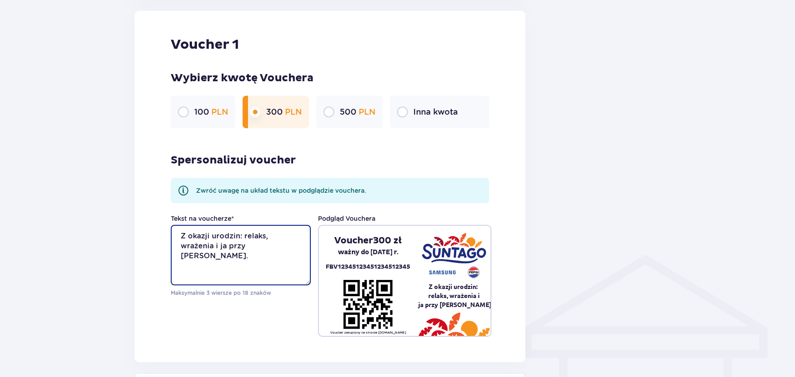
click at [241, 237] on textarea "Z okazji urodzin: relaks, wrażenia i ja przy Tobie." at bounding box center [241, 255] width 140 height 61
click at [187, 247] on textarea "Z okazji urodzin: relaks, wrażenia i ja przy Tobie." at bounding box center [241, 255] width 140 height 61
click at [181, 245] on textarea "Z okazji urodzin: relaks, wrażenia i Ja przy Tobie." at bounding box center [241, 255] width 140 height 61
click at [245, 237] on textarea "Z okazji urodzin: relaks, wrażenia i Ja przy Tobie." at bounding box center [241, 255] width 140 height 61
click at [241, 236] on textarea "Z okazji urodzin: relaks, wrażenia i Ja przy Tobie." at bounding box center [241, 255] width 140 height 61
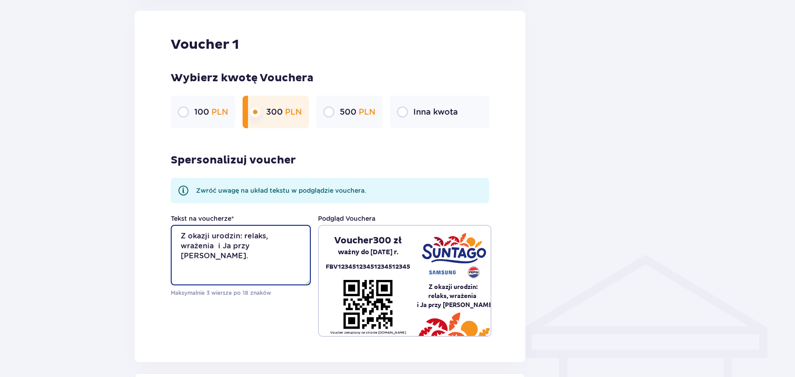
click at [243, 236] on textarea "Z okazji urodzin: relaks, wrażenia i Ja przy Tobie." at bounding box center [241, 255] width 140 height 61
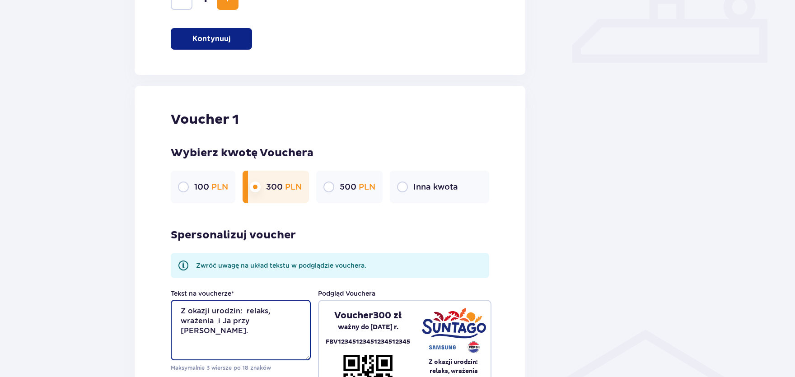
scroll to position [603, 0]
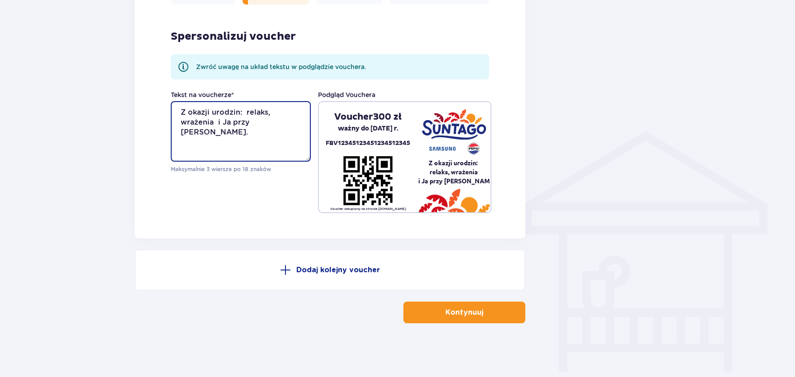
type textarea "Z okazji urodzin: relaks, wrażenia i Ja przy Tobie."
click at [472, 310] on p "Kontynuuj" at bounding box center [465, 313] width 38 height 10
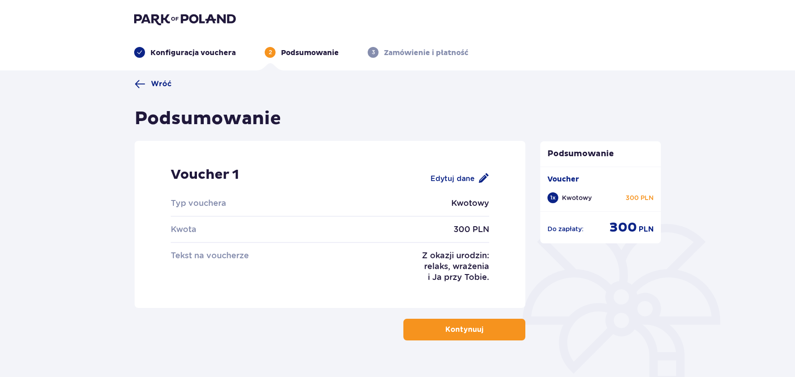
click at [466, 324] on button "Kontynuuj" at bounding box center [465, 330] width 122 height 22
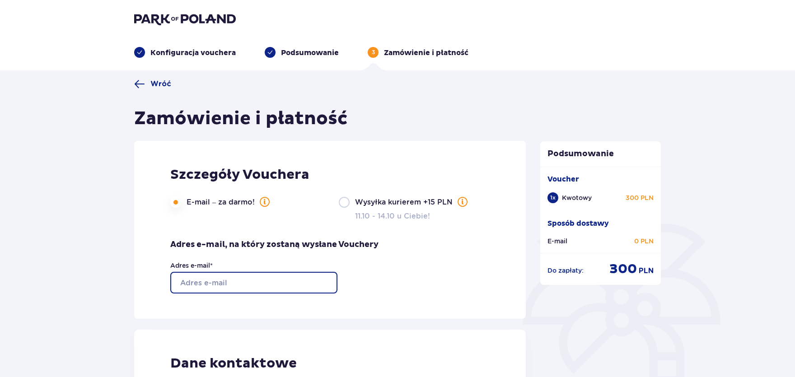
click at [236, 275] on input "Adres e-mail *" at bounding box center [253, 283] width 167 height 22
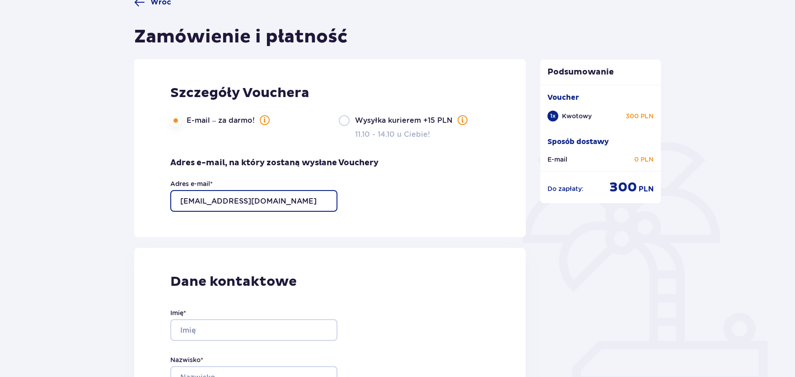
scroll to position [149, 0]
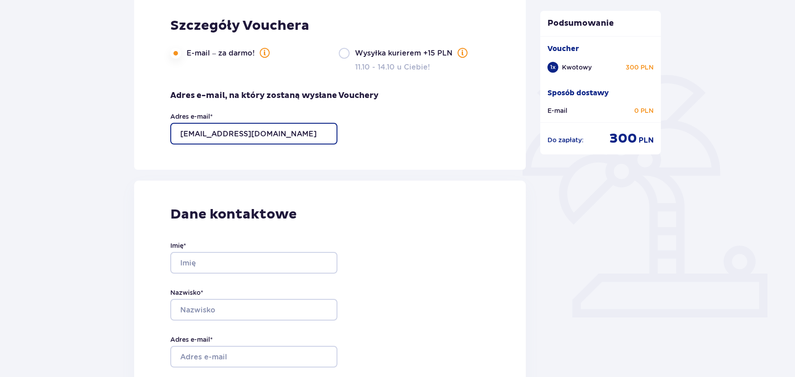
type input "ale.szymanska120@gmail.com"
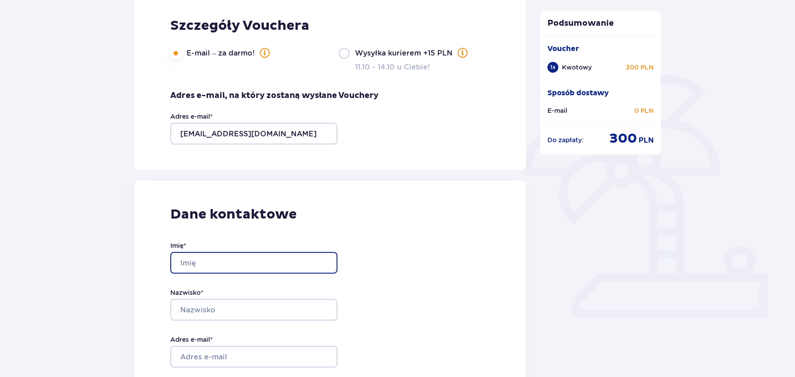
click at [249, 260] on input "Imię *" at bounding box center [253, 263] width 167 height 22
type input "Aleksandra"
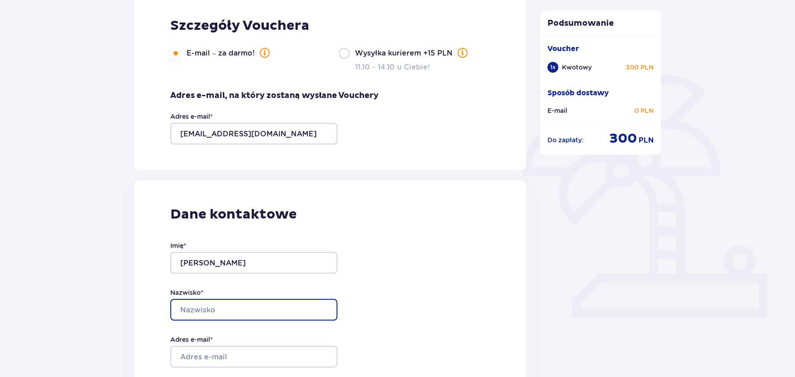
click at [200, 320] on input "Nazwisko *" at bounding box center [253, 310] width 167 height 22
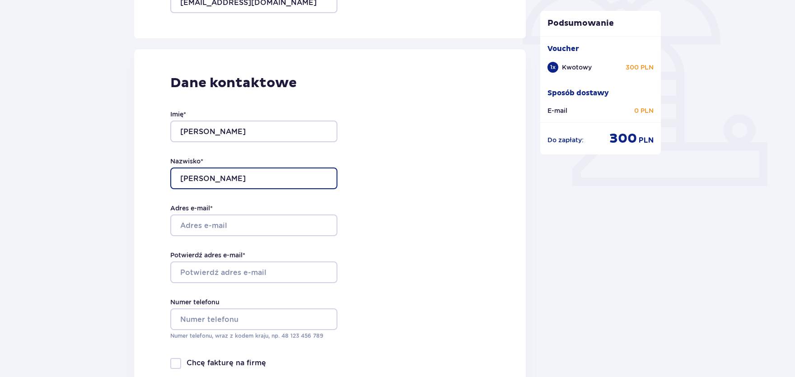
scroll to position [298, 0]
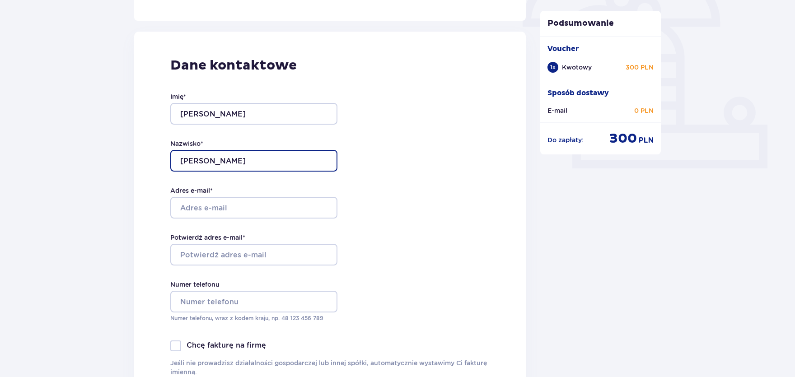
type input "Szymańska"
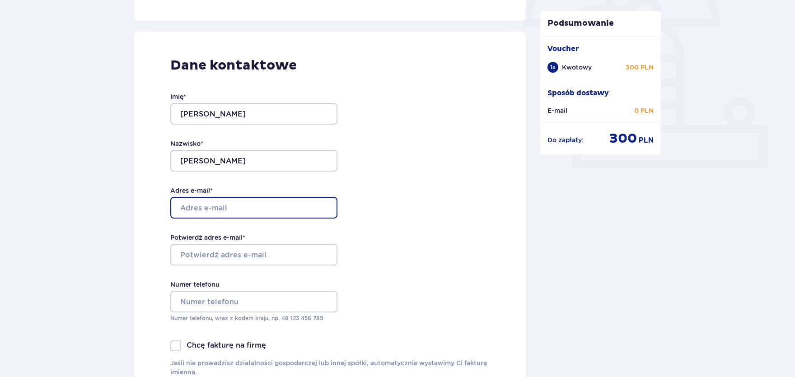
click at [226, 212] on input "Adres e-mail *" at bounding box center [253, 208] width 167 height 22
type input "ale.szymanska120@gmail.com"
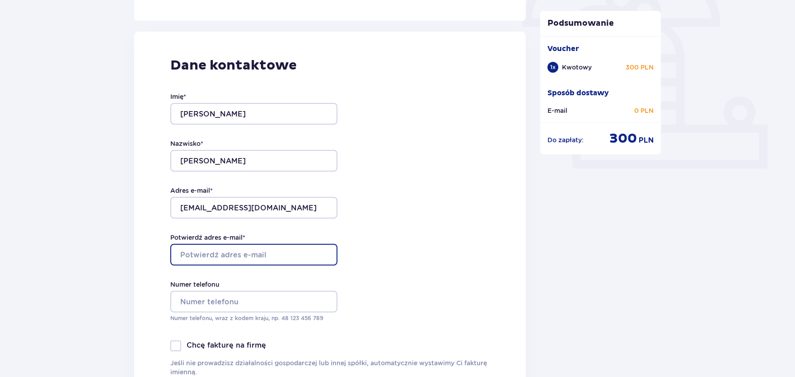
click at [223, 257] on input "Potwierdź adres e-mail *" at bounding box center [253, 255] width 167 height 22
type input "ale.szymanska120@gmail.com"
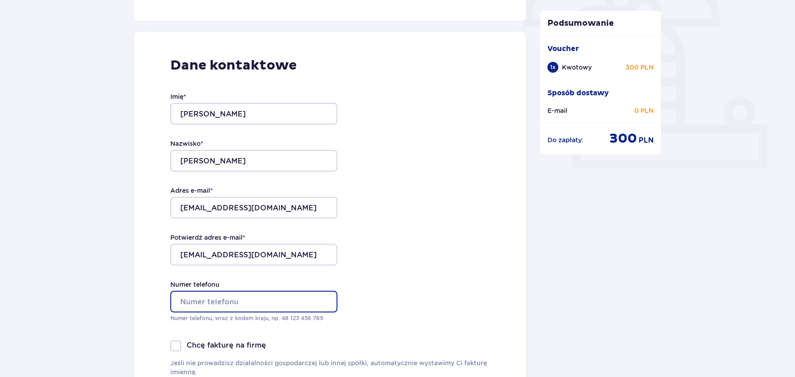
click at [198, 300] on input "Numer telefonu" at bounding box center [253, 302] width 167 height 22
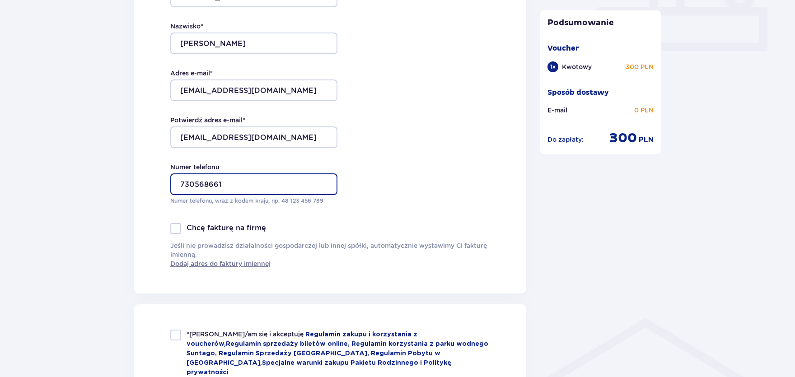
scroll to position [447, 0]
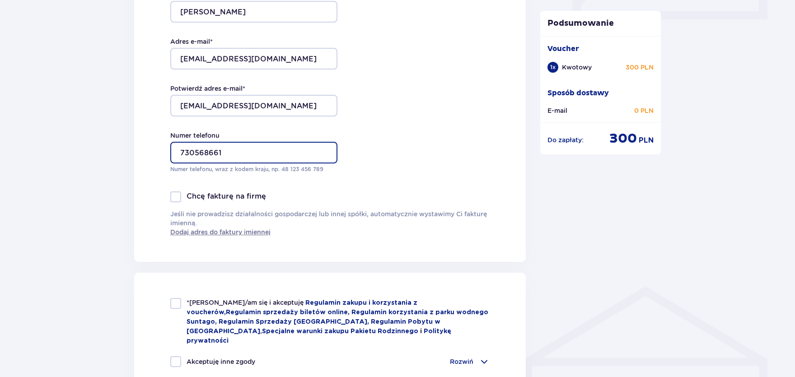
type input "730568661"
click at [179, 303] on div at bounding box center [175, 303] width 11 height 11
checkbox input "true"
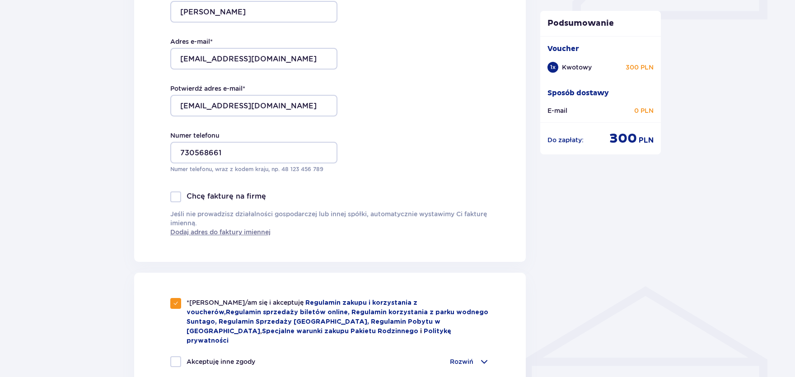
scroll to position [597, 0]
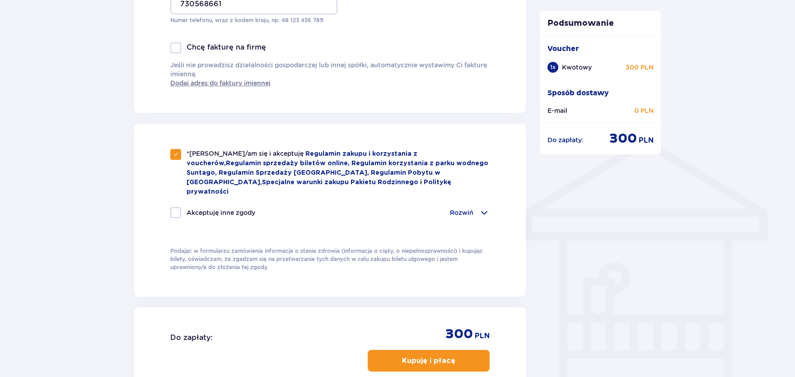
click at [448, 351] on button "Kupuję i płacę" at bounding box center [429, 361] width 122 height 22
